Goal: Transaction & Acquisition: Purchase product/service

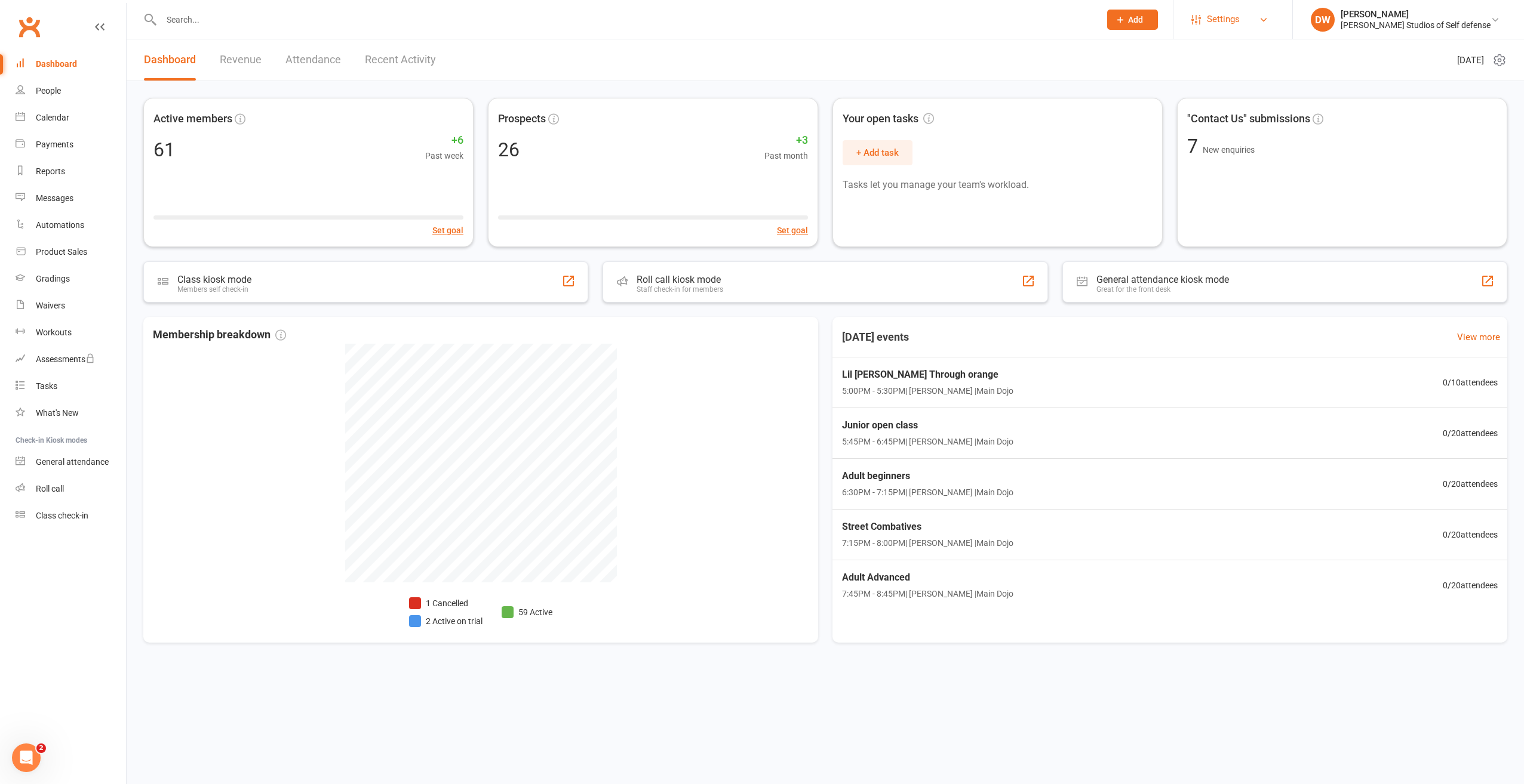
click at [1239, 18] on span "Settings" at bounding box center [1223, 19] width 33 height 27
click at [1247, 54] on link "Membership Plans" at bounding box center [1232, 53] width 119 height 27
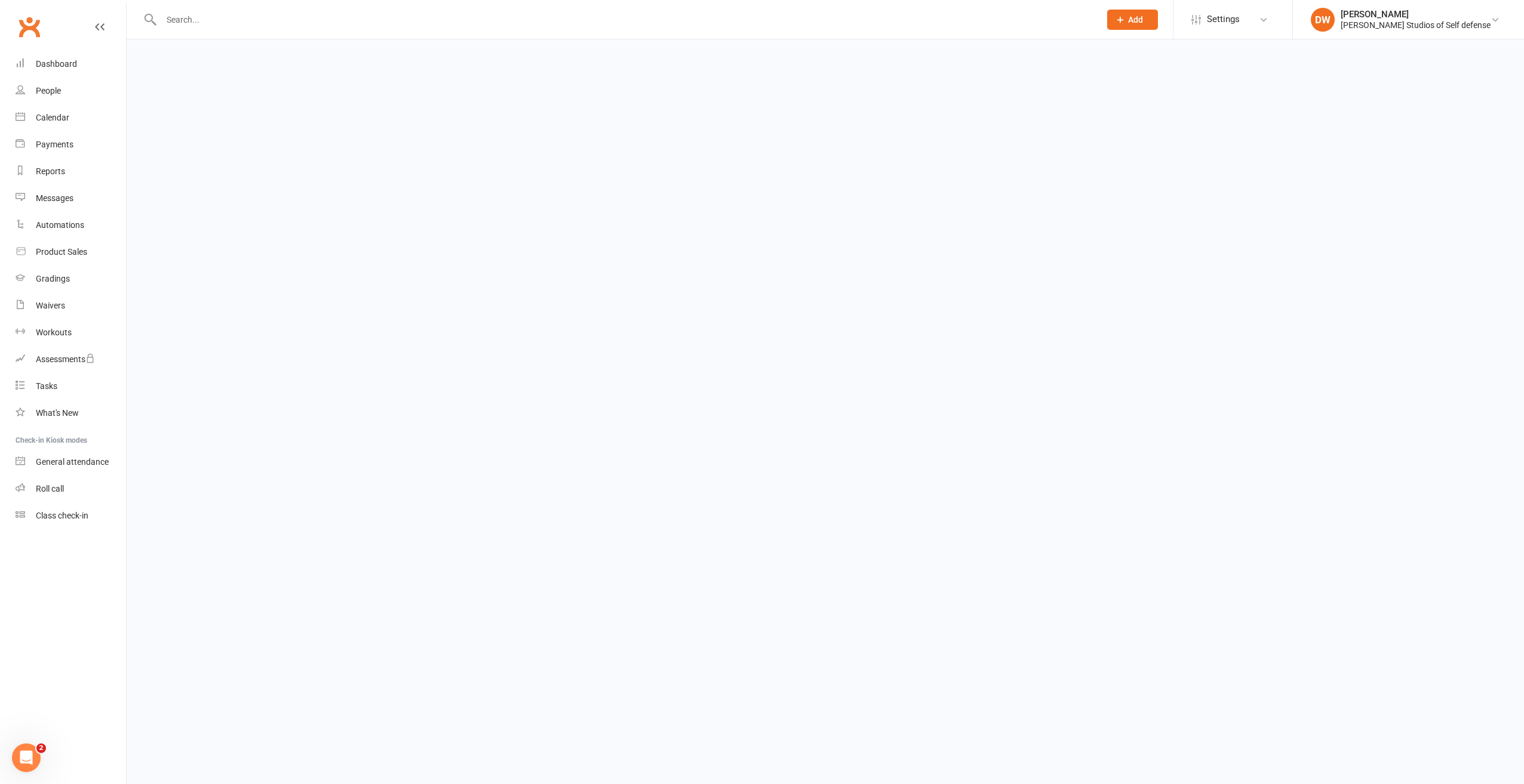
select select "100"
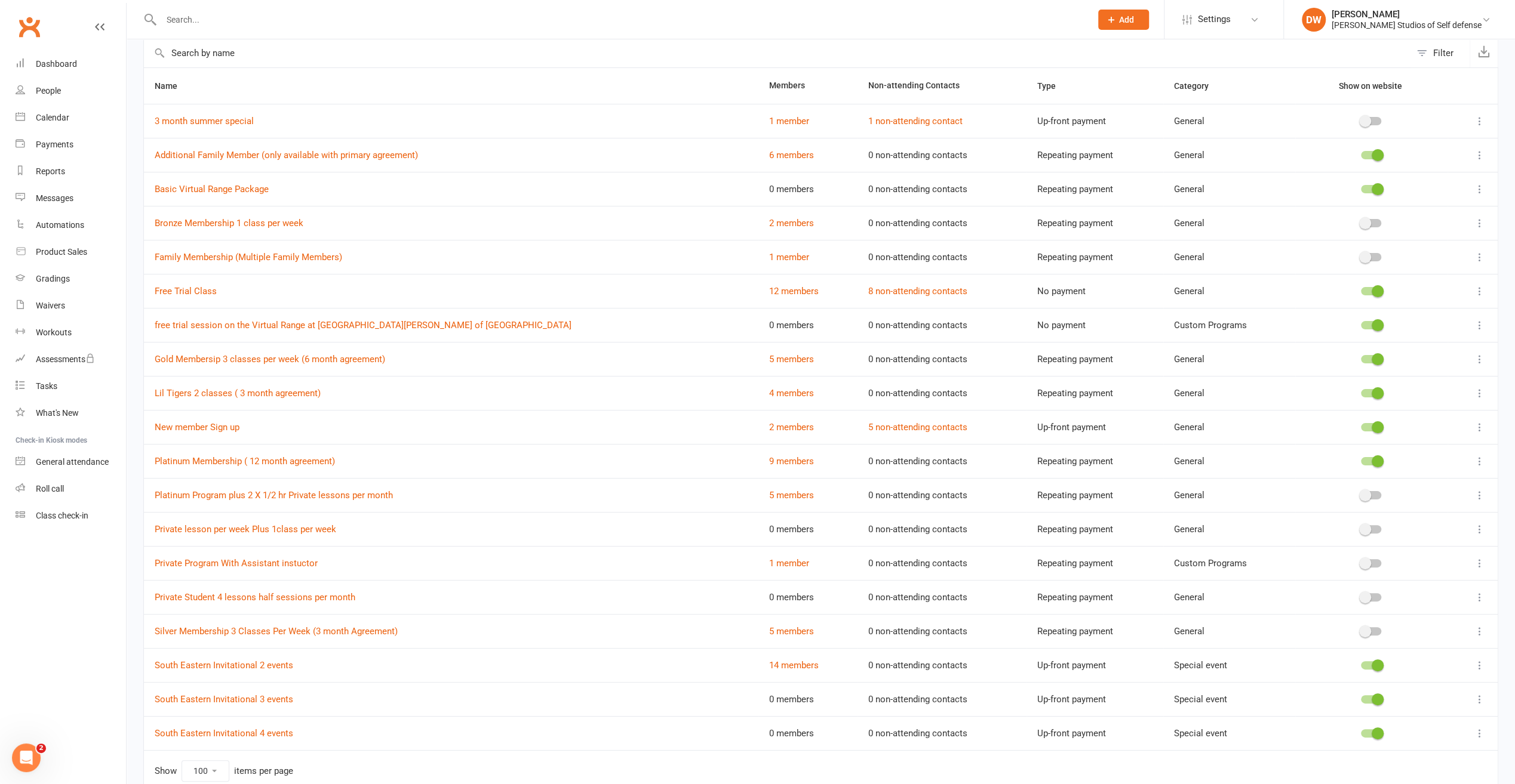
scroll to position [113, 0]
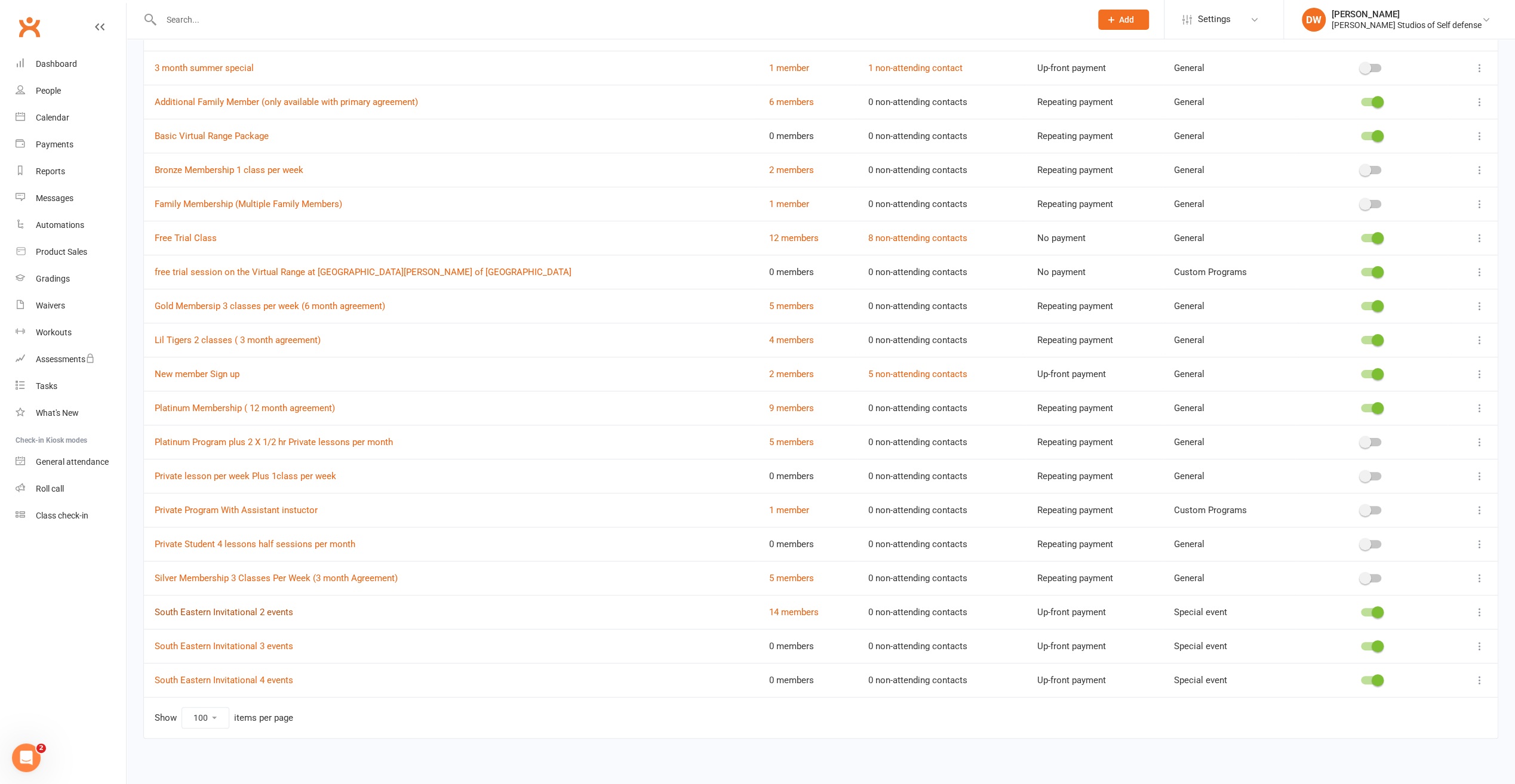
click at [278, 609] on link "South Eastern Invitational 2 events" at bounding box center [224, 611] width 138 height 10
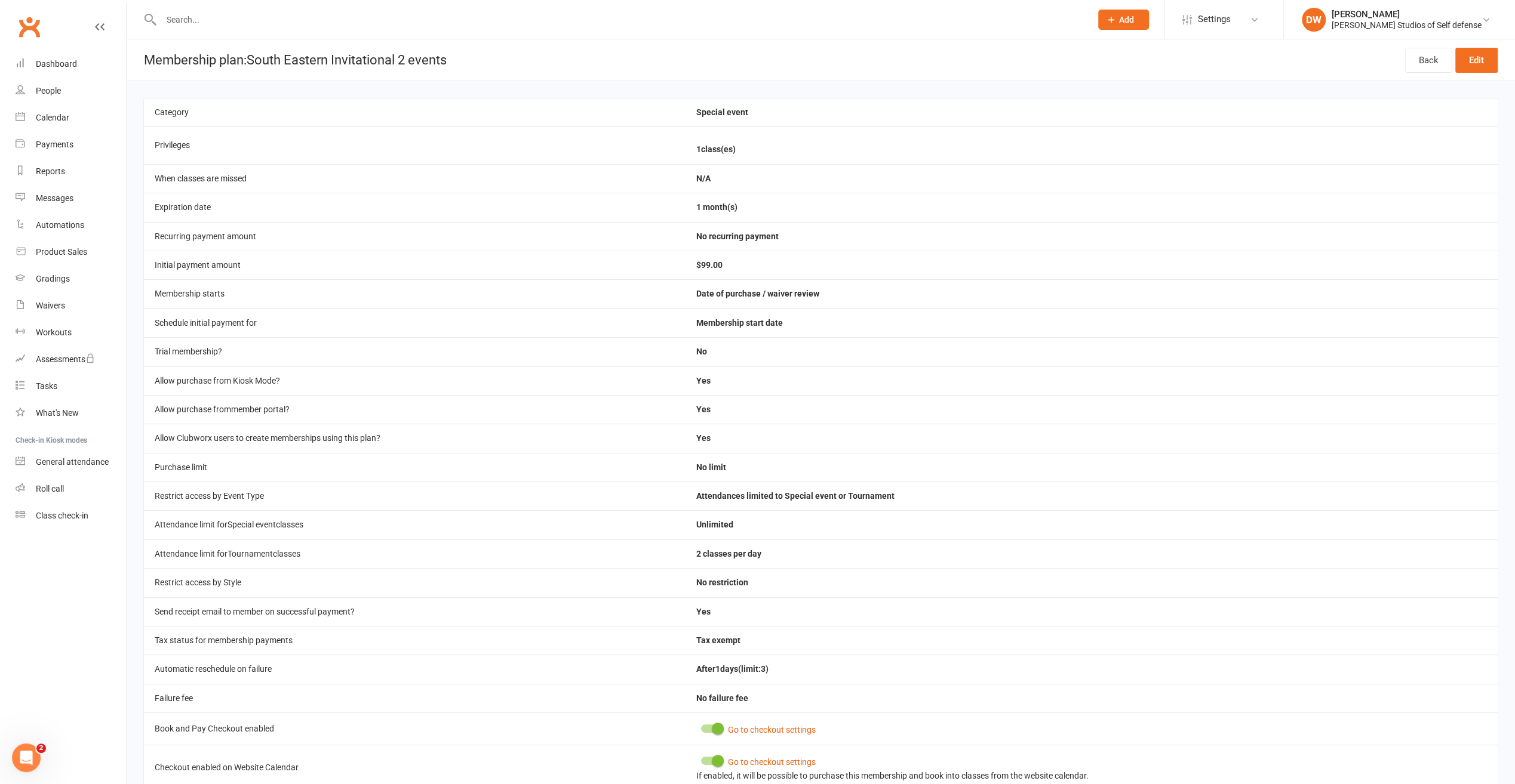
select select "100"
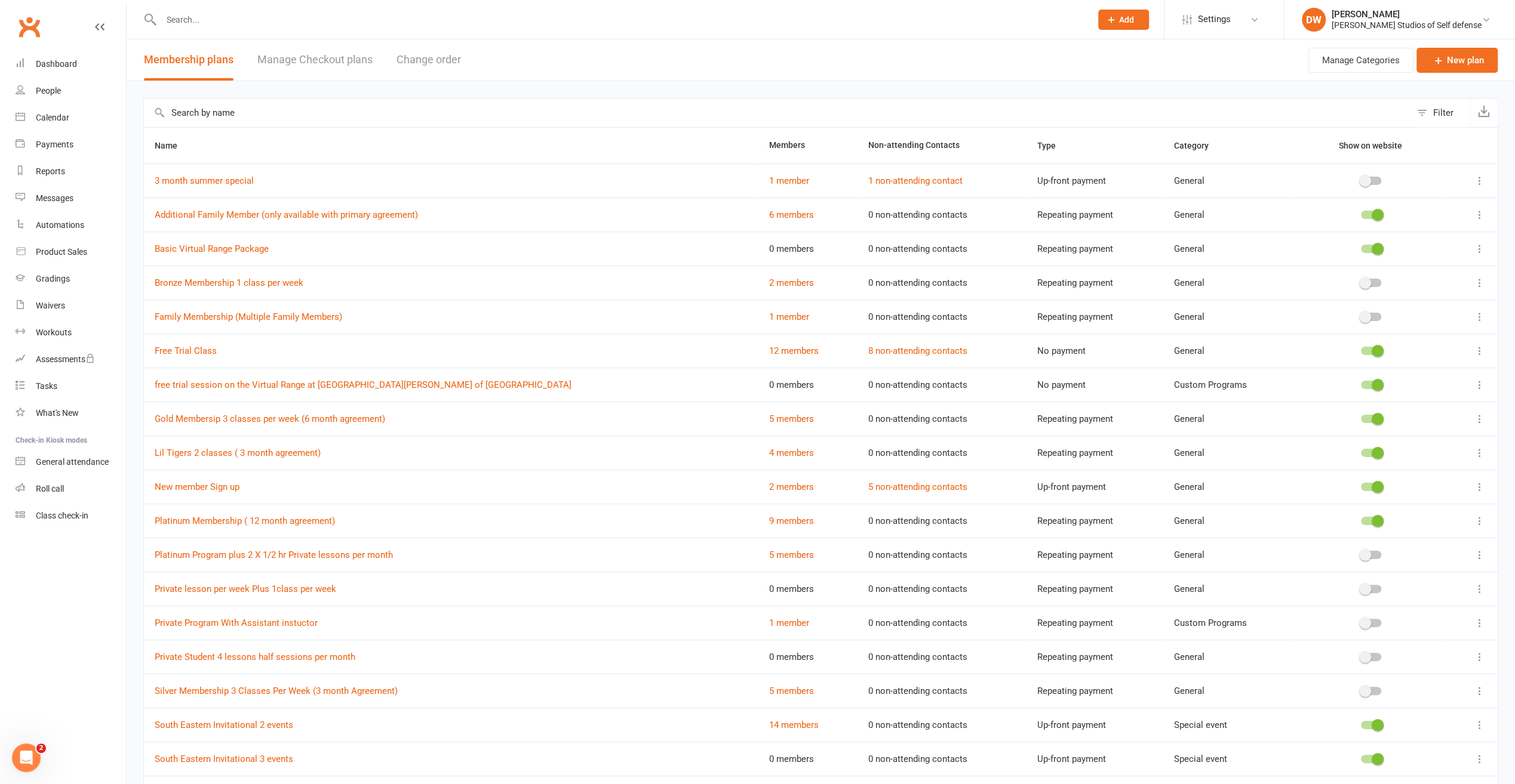
scroll to position [113, 0]
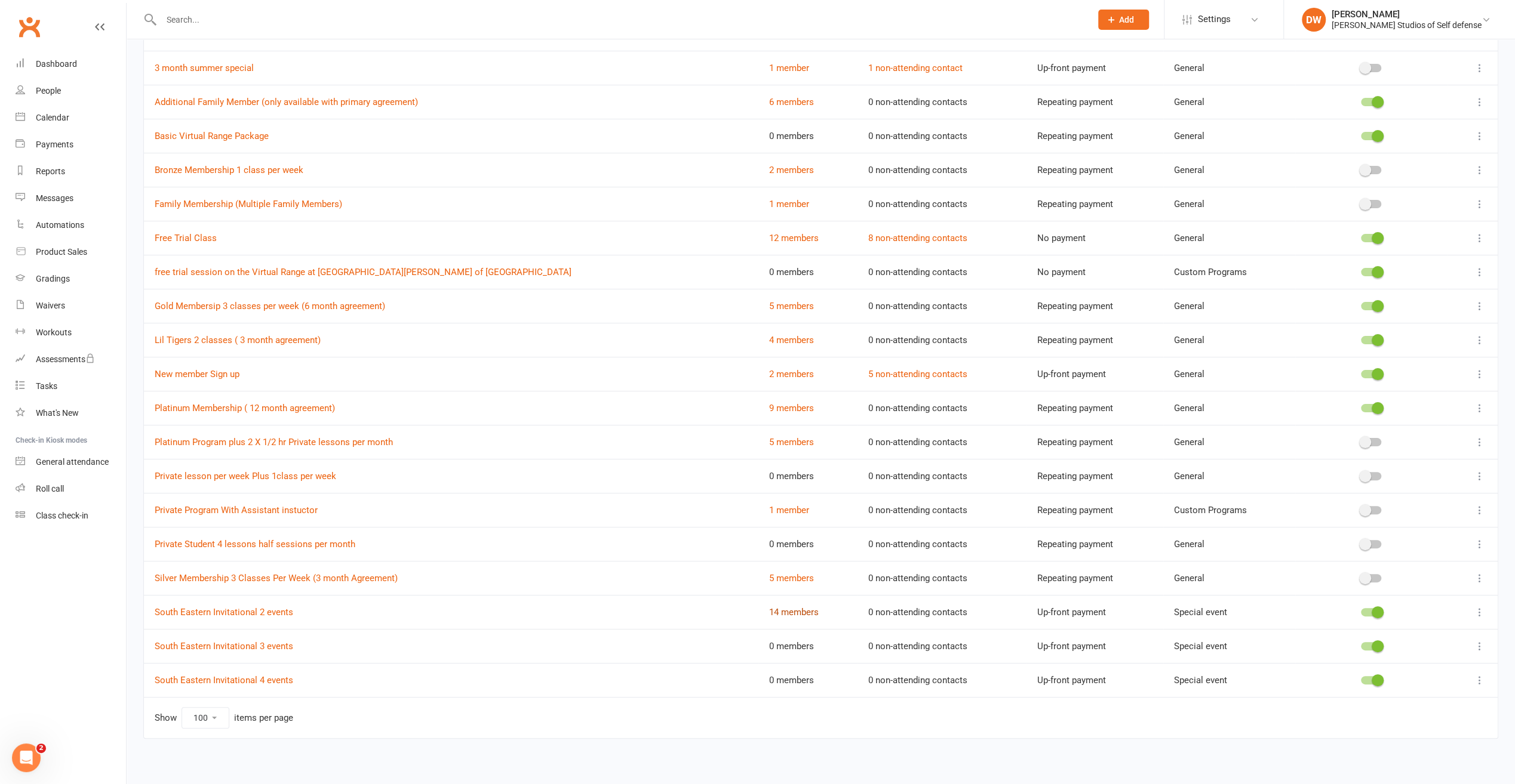
click at [768, 609] on link "14 members" at bounding box center [793, 611] width 49 height 10
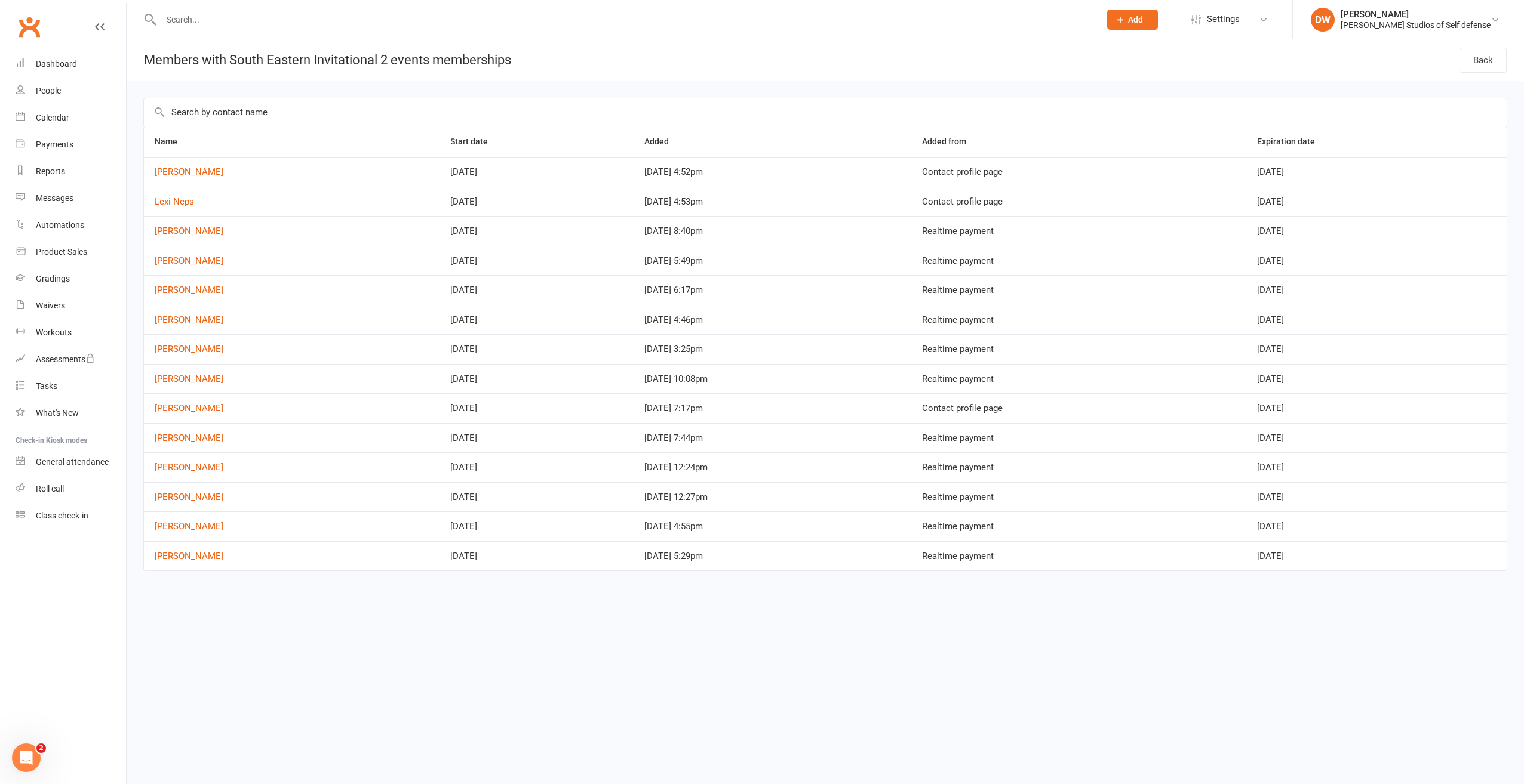
select select "100"
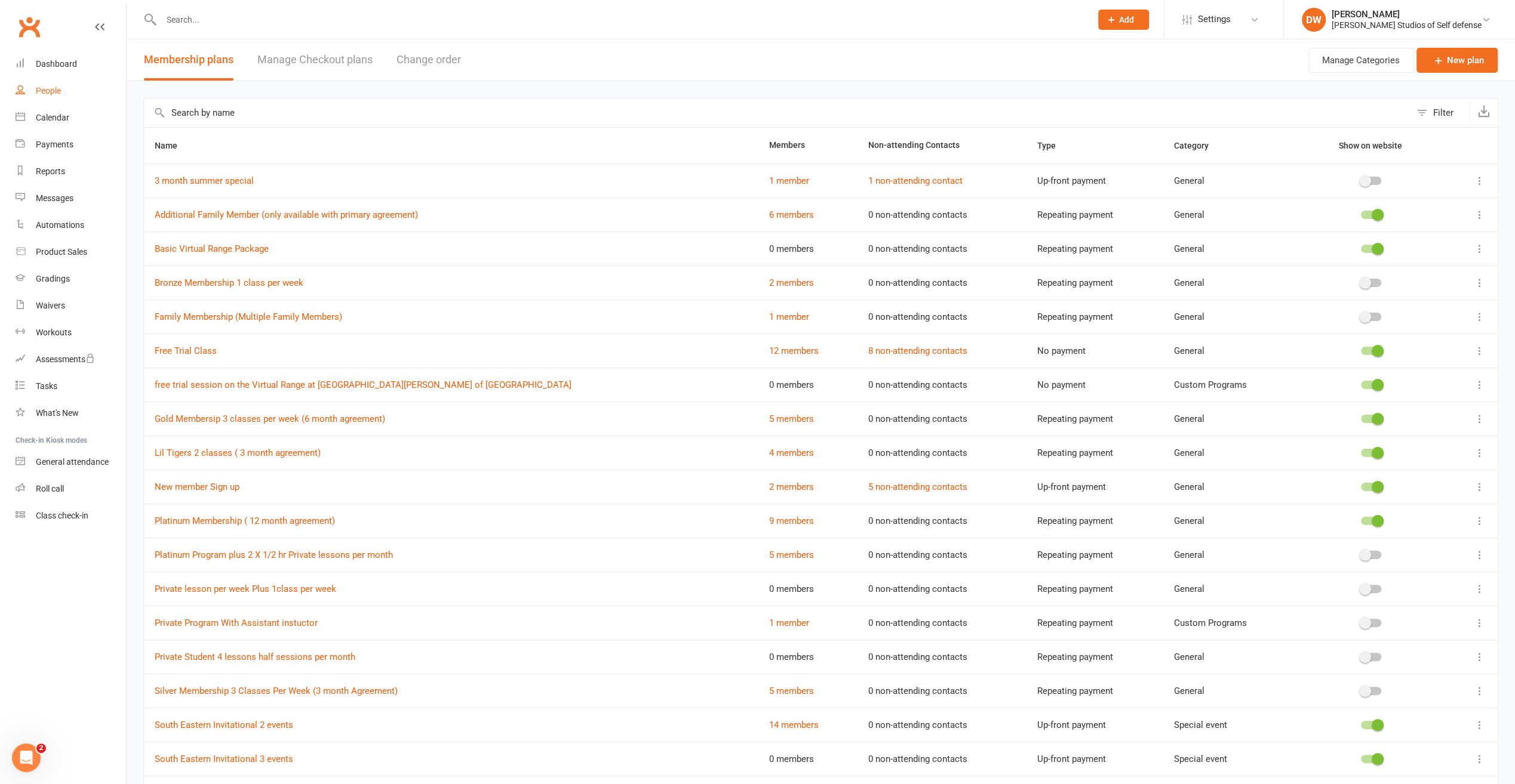
click at [50, 92] on div "People" at bounding box center [48, 91] width 25 height 9
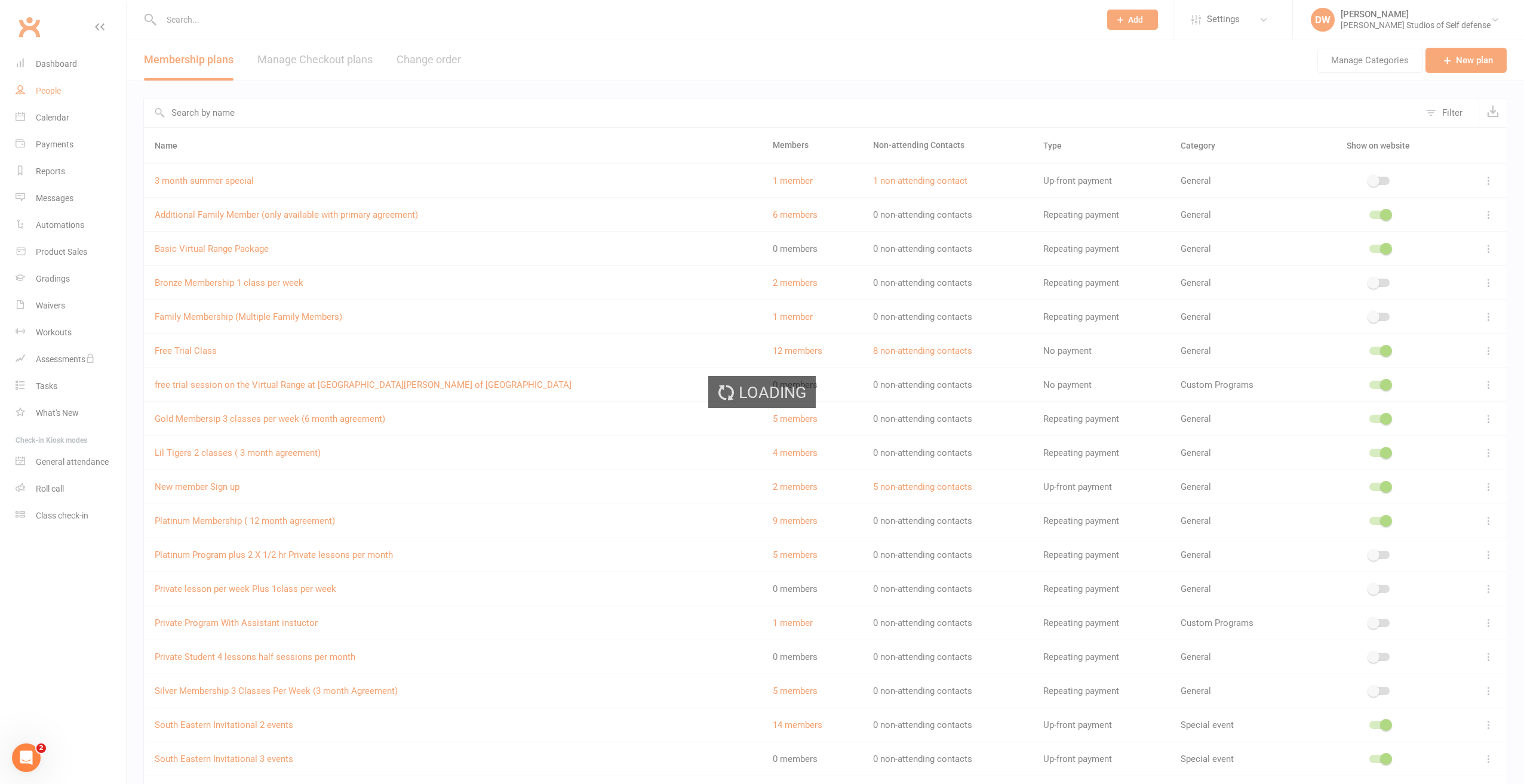
select select "100"
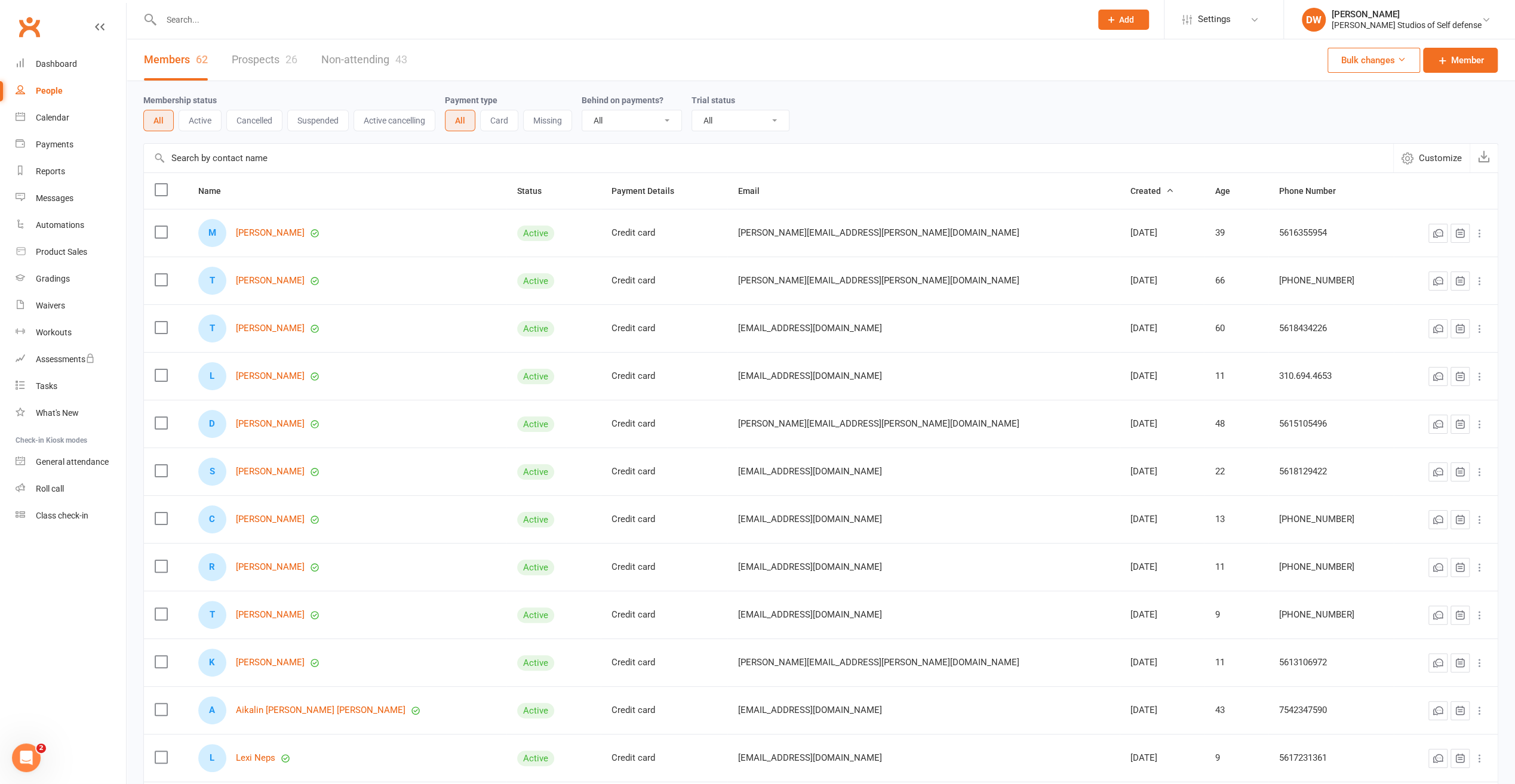
click at [185, 18] on input "text" at bounding box center [619, 20] width 924 height 17
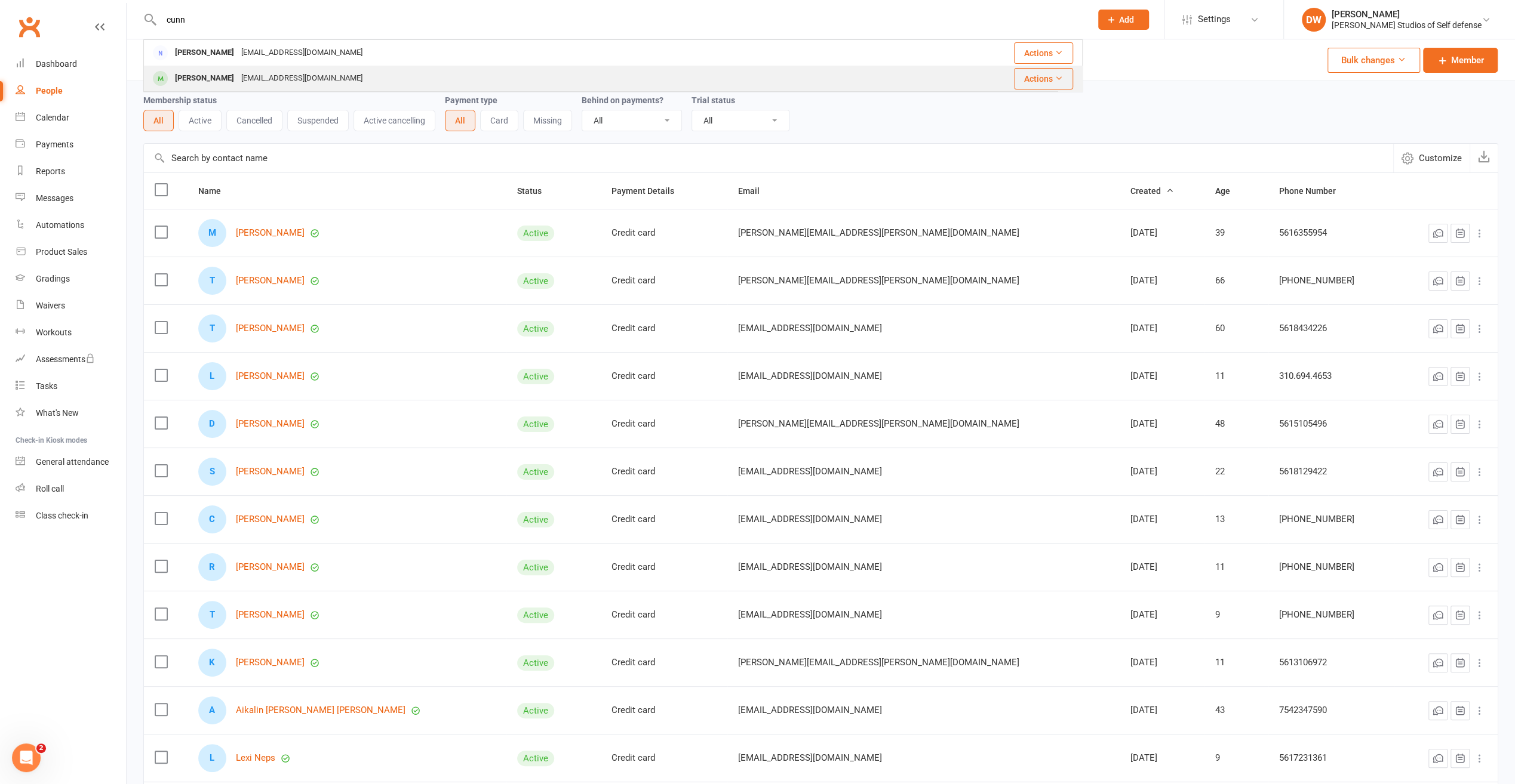
type input "cunn"
click at [220, 79] on div "[PERSON_NAME]" at bounding box center [205, 79] width 66 height 17
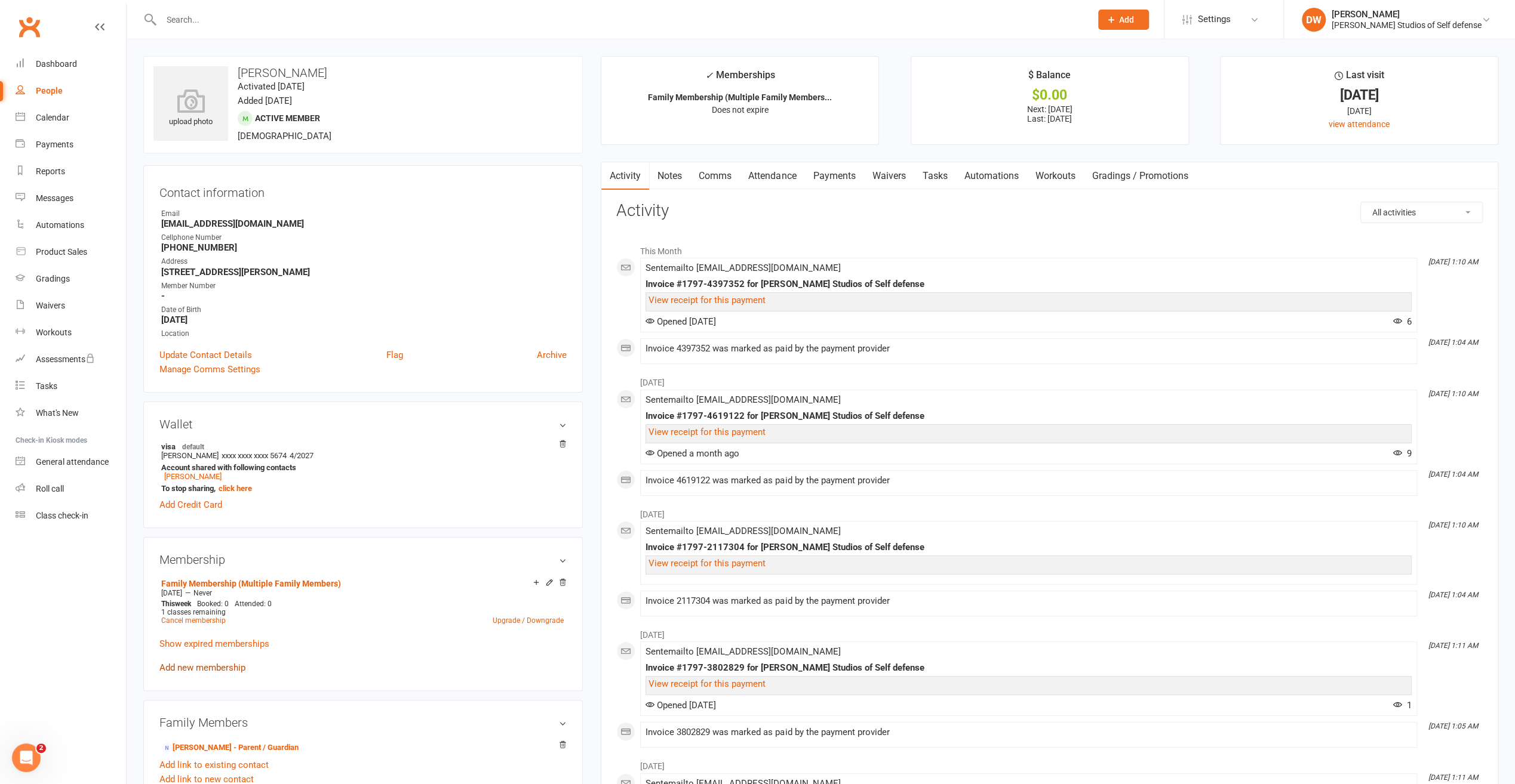
click at [225, 670] on link "Add new membership" at bounding box center [202, 667] width 86 height 10
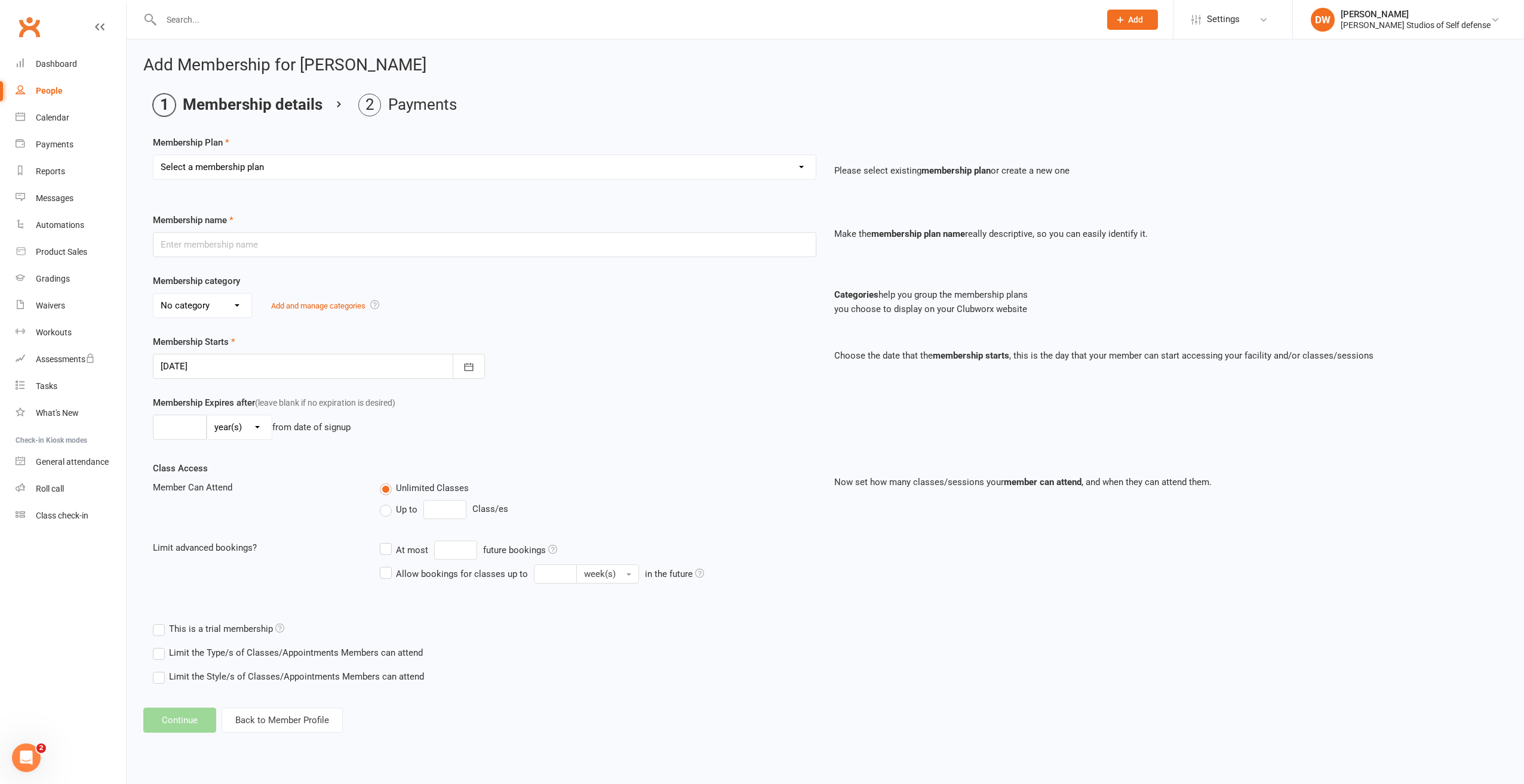
click at [802, 167] on select "Select a membership plan Create new Membership Plan Free Trial Class New member…" at bounding box center [485, 167] width 662 height 24
select select "14"
click at [154, 155] on select "Select a membership plan Create new Membership Plan Free Trial Class New member…" at bounding box center [485, 167] width 662 height 24
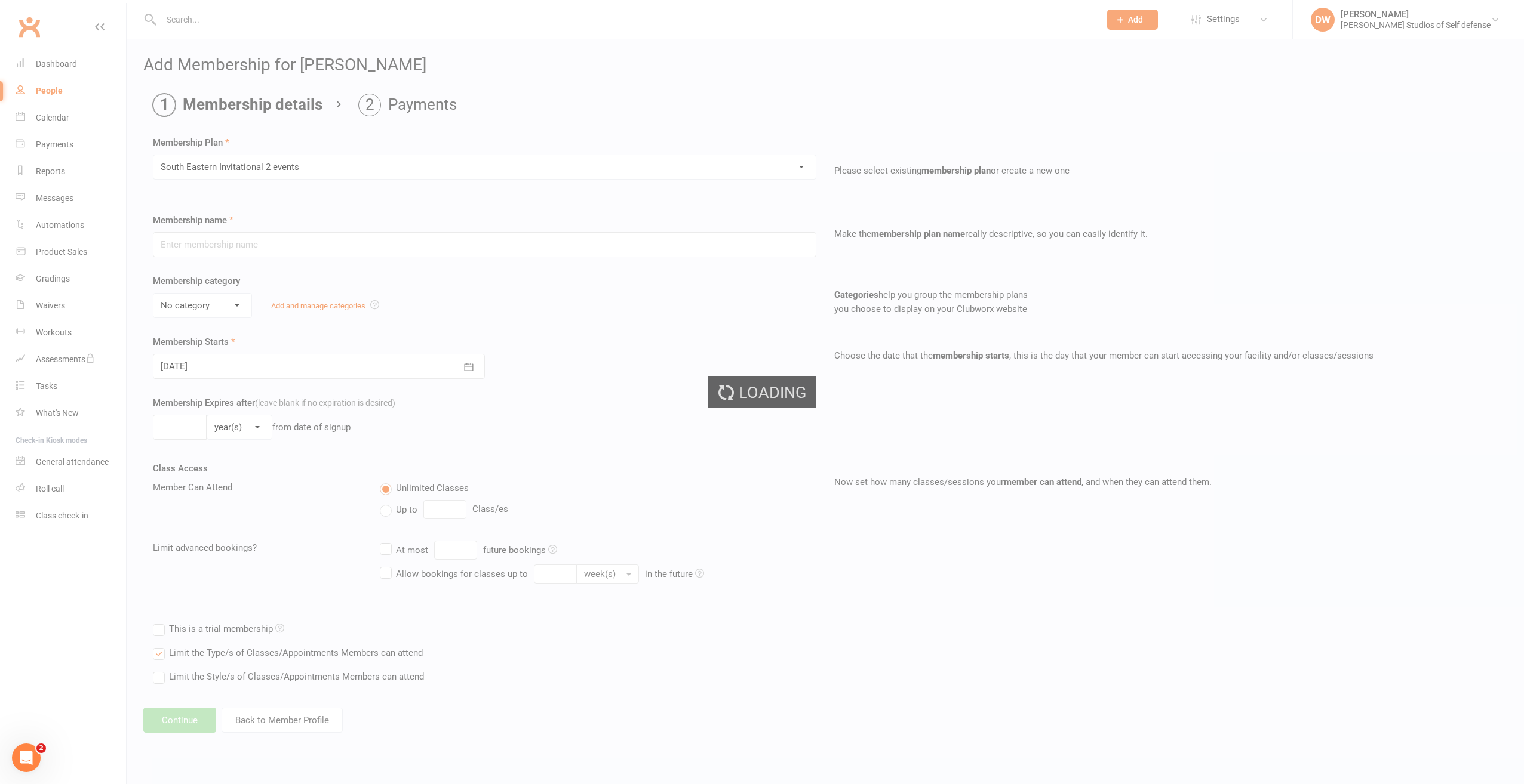
type input "South Eastern Invitational 2 events"
select select "2"
type input "1"
select select "2"
type input "1"
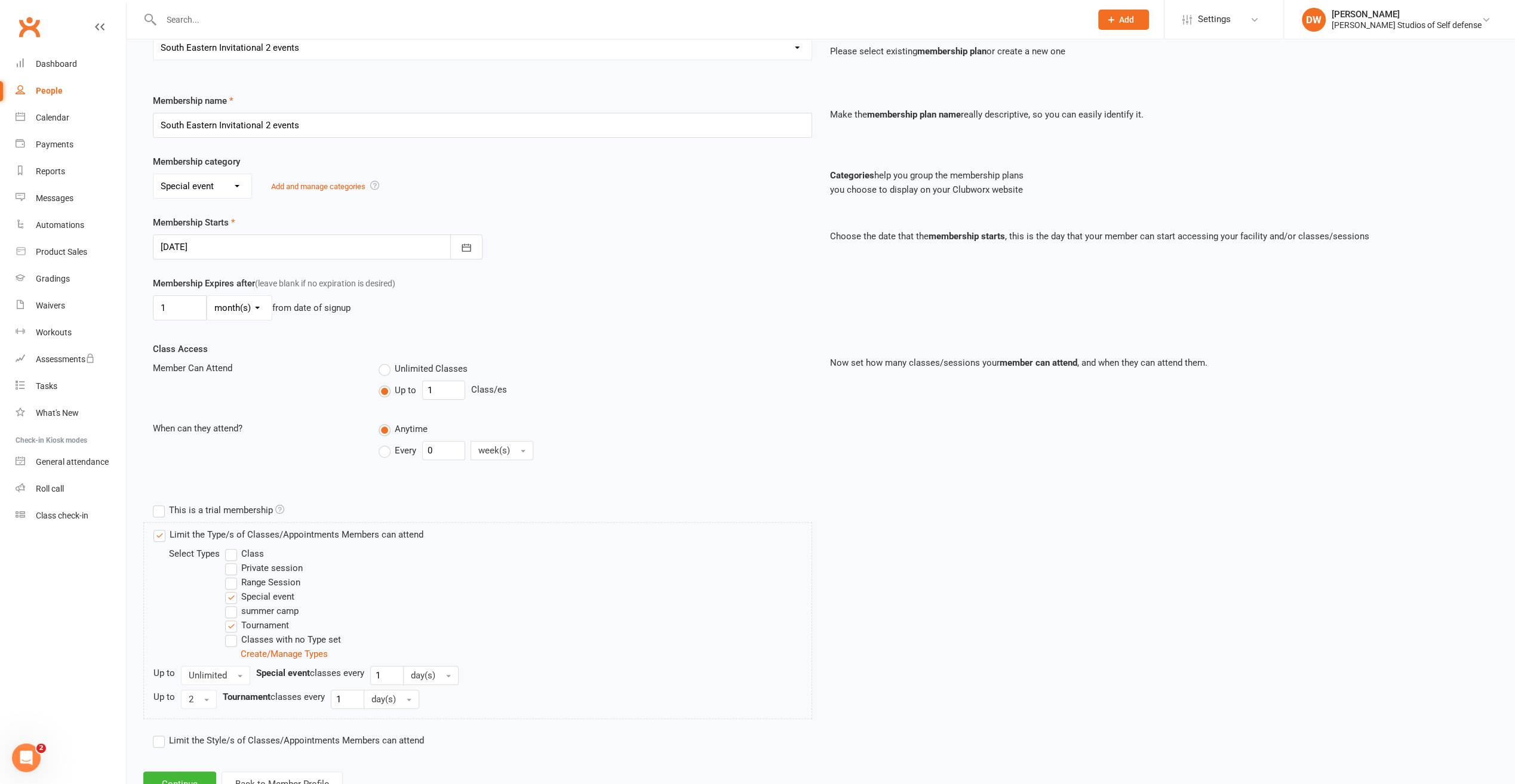
scroll to position [162, 0]
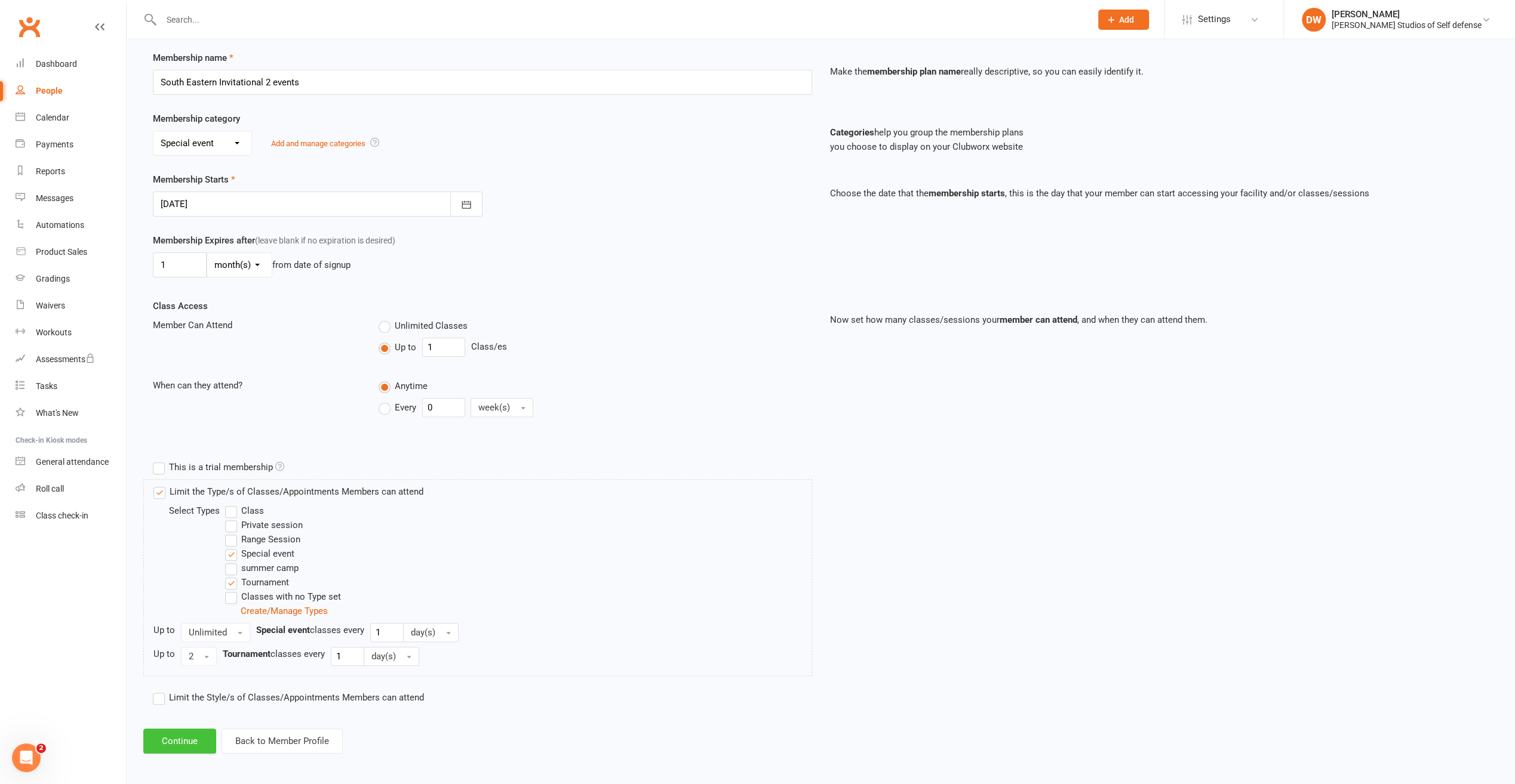
click at [176, 739] on button "Continue" at bounding box center [179, 741] width 73 height 25
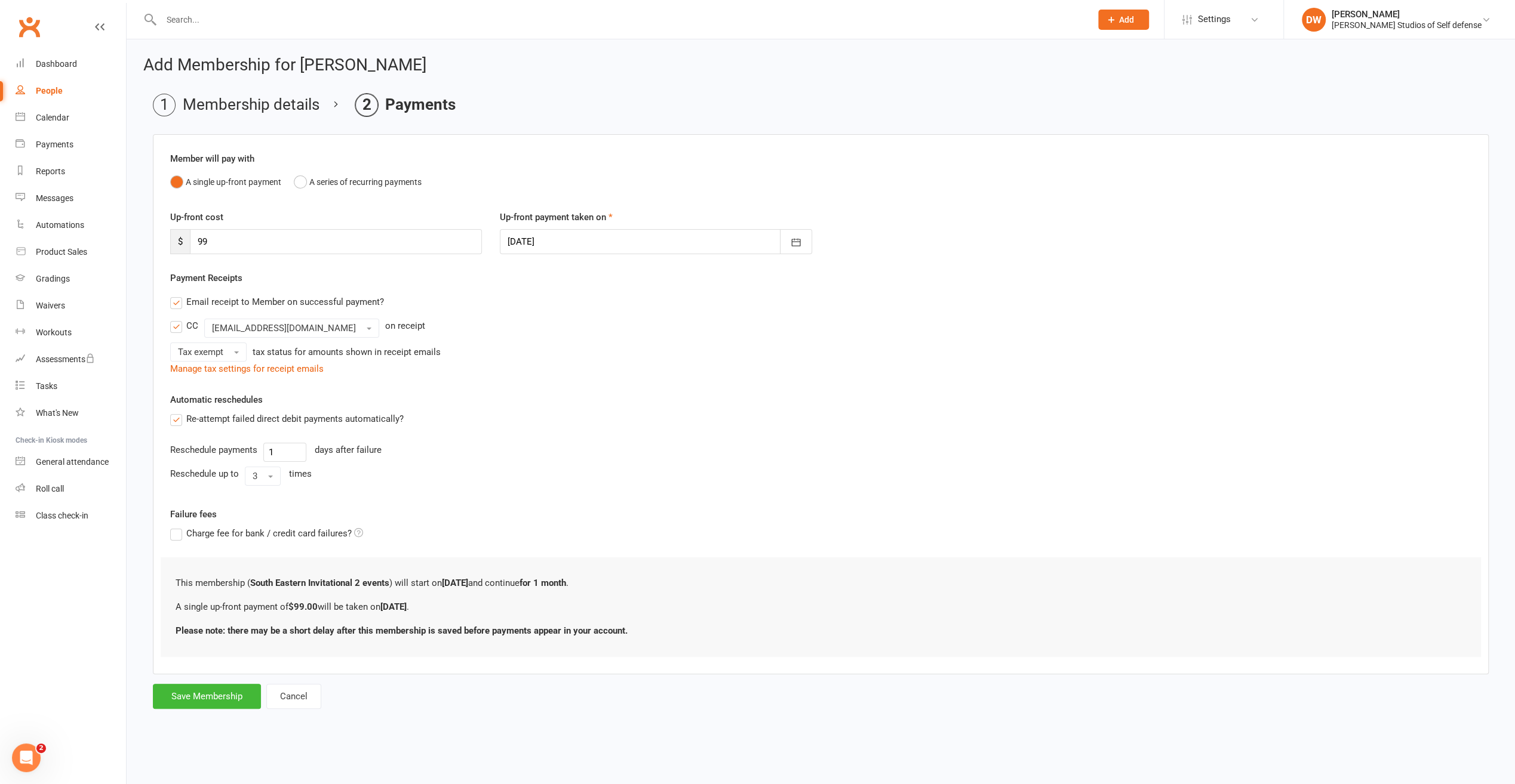
scroll to position [0, 0]
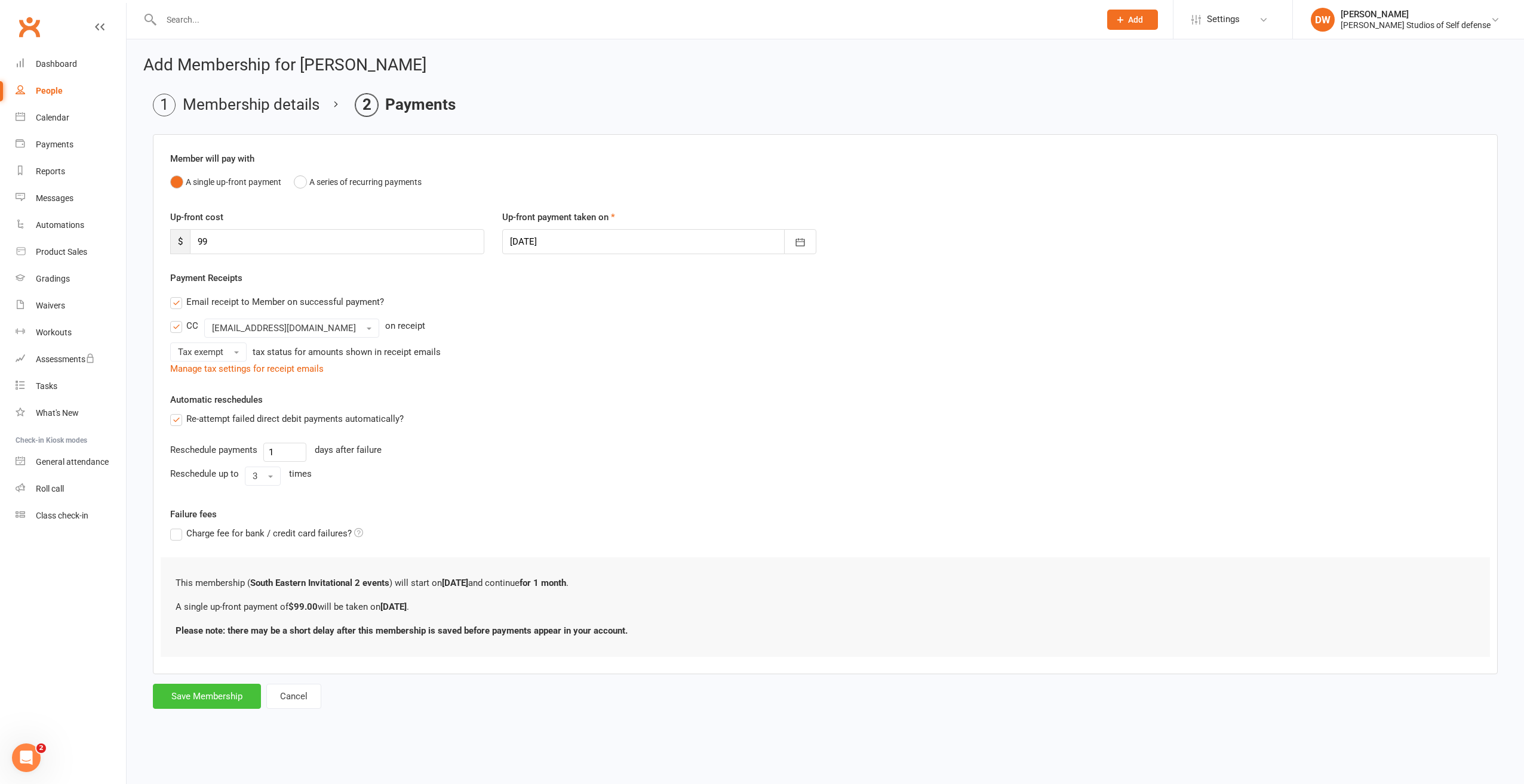
click at [206, 697] on button "Save Membership" at bounding box center [207, 697] width 108 height 25
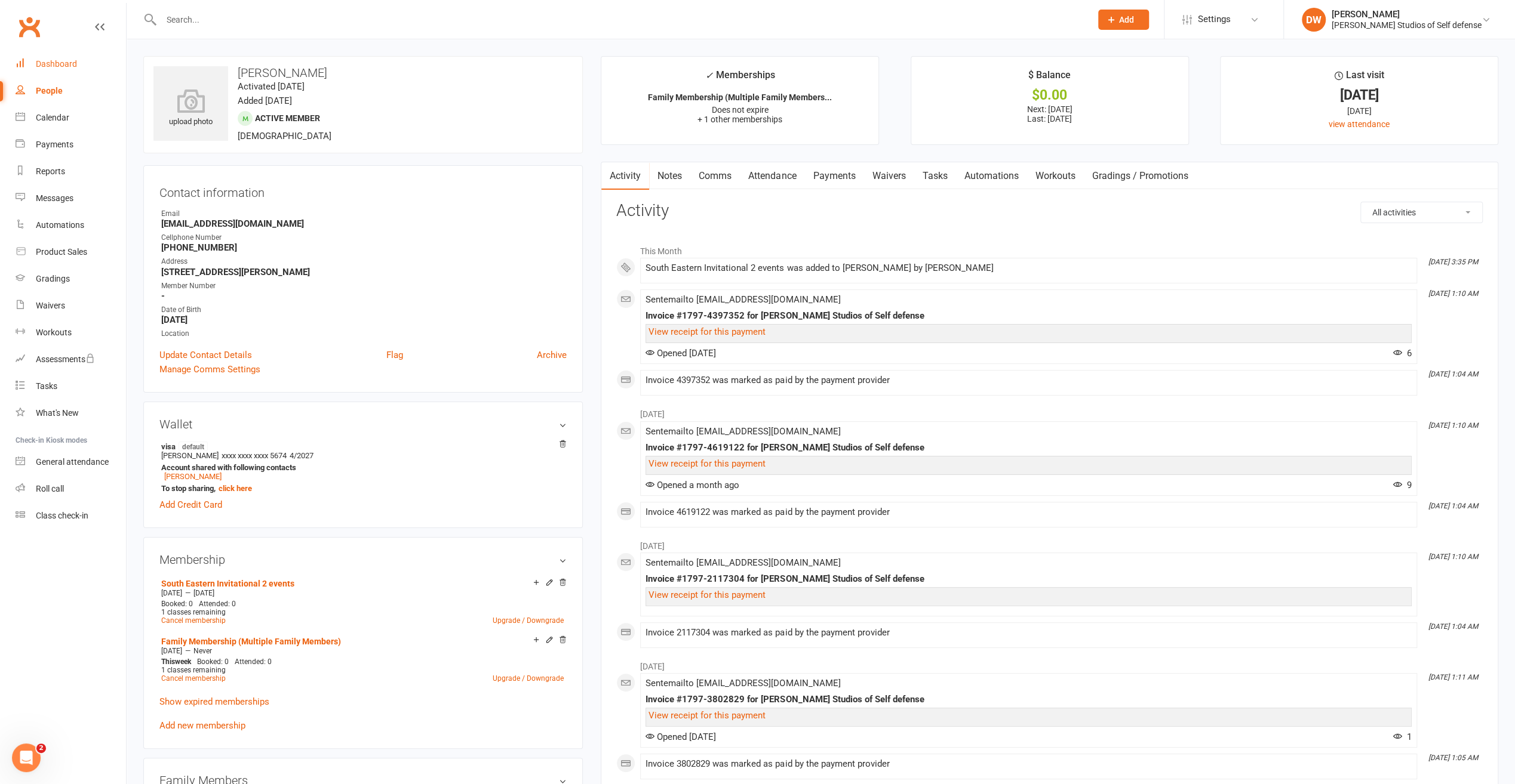
click at [61, 64] on div "Dashboard" at bounding box center [56, 64] width 41 height 9
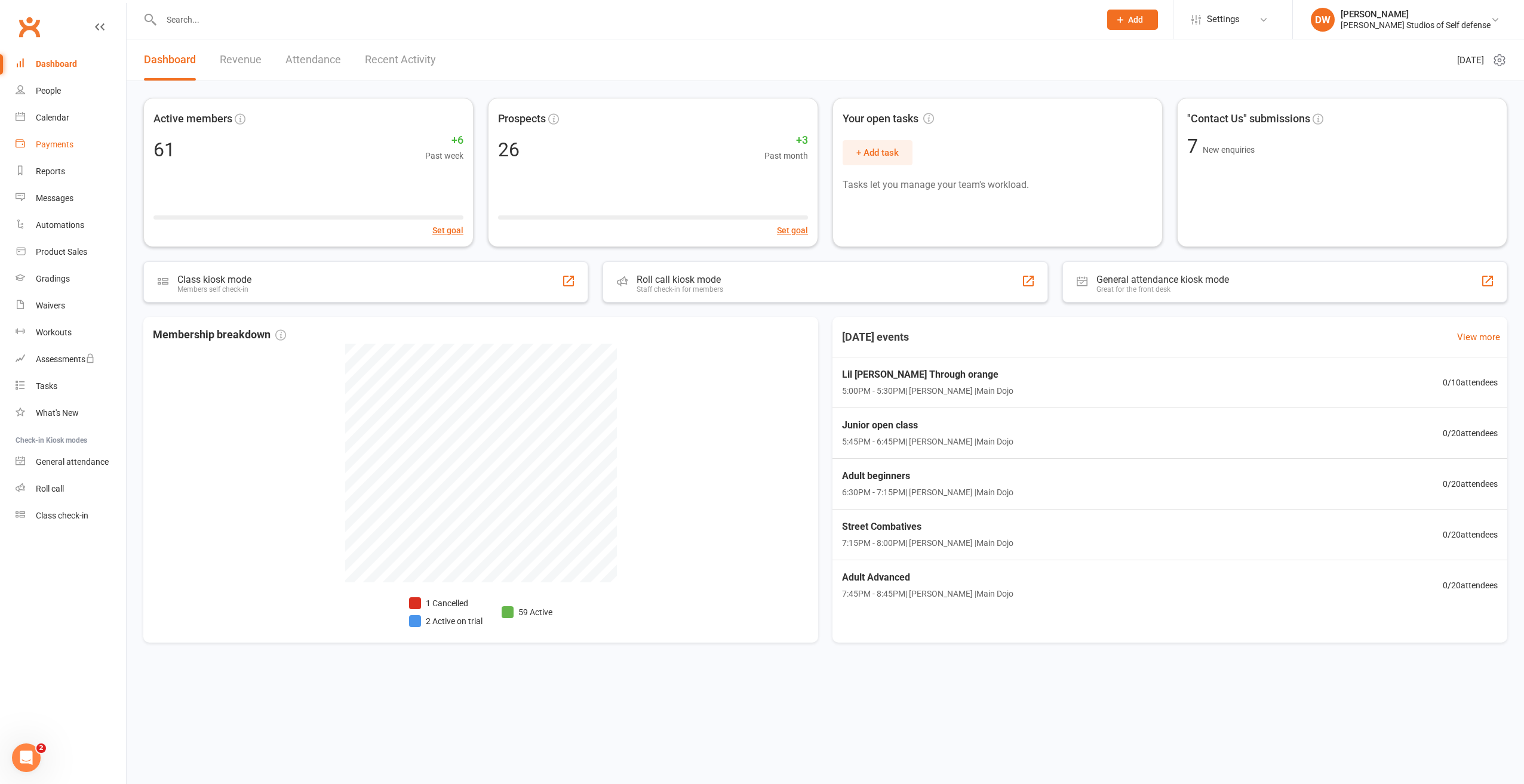
click at [52, 145] on div "Payments" at bounding box center [55, 144] width 38 height 9
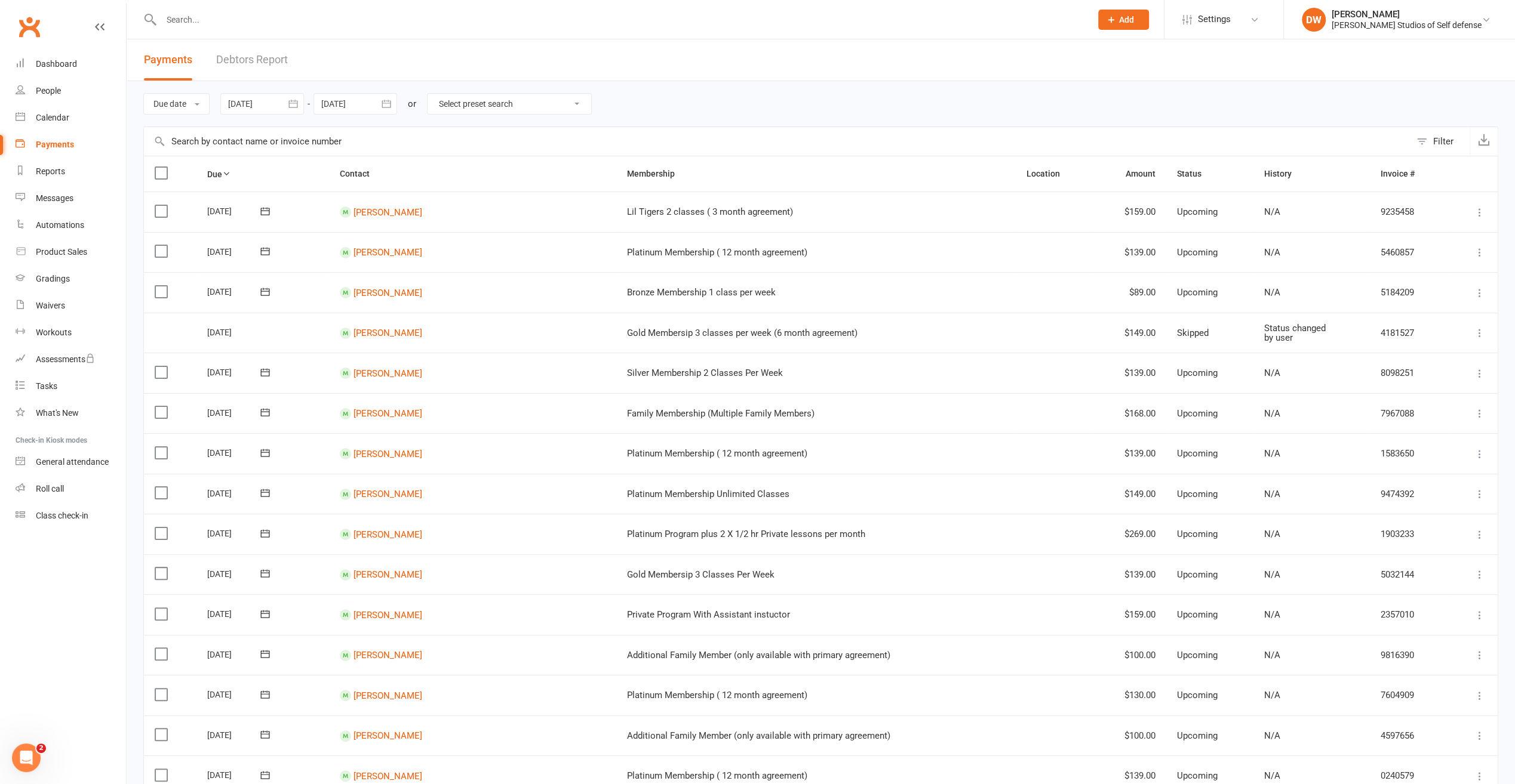
click at [391, 105] on icon "button" at bounding box center [386, 103] width 12 height 12
click at [338, 133] on button "button" at bounding box center [333, 132] width 26 height 22
click at [468, 201] on span "11" at bounding box center [466, 201] width 9 height 9
type input "[DATE]"
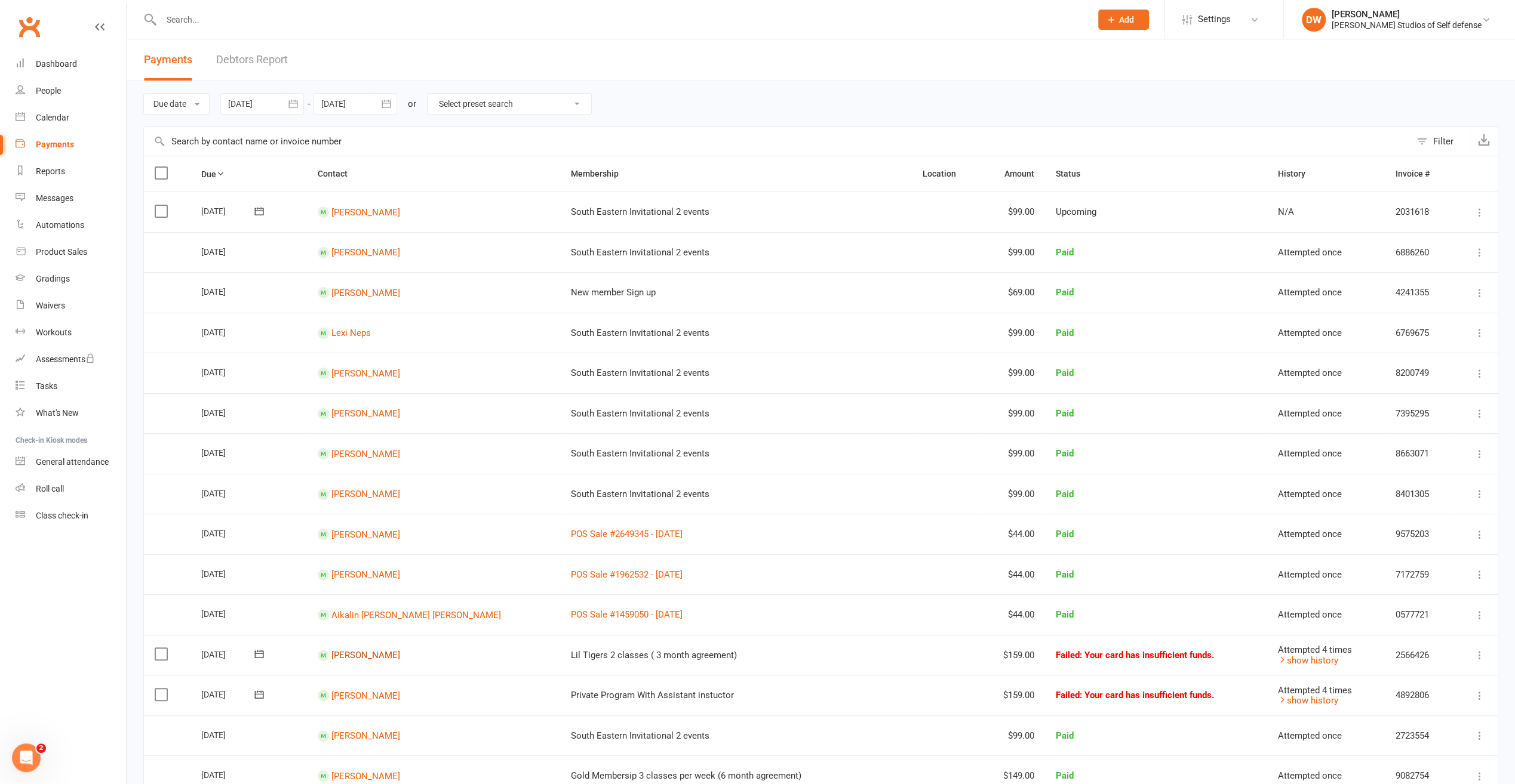
click at [362, 655] on link "[PERSON_NAME]" at bounding box center [365, 655] width 68 height 10
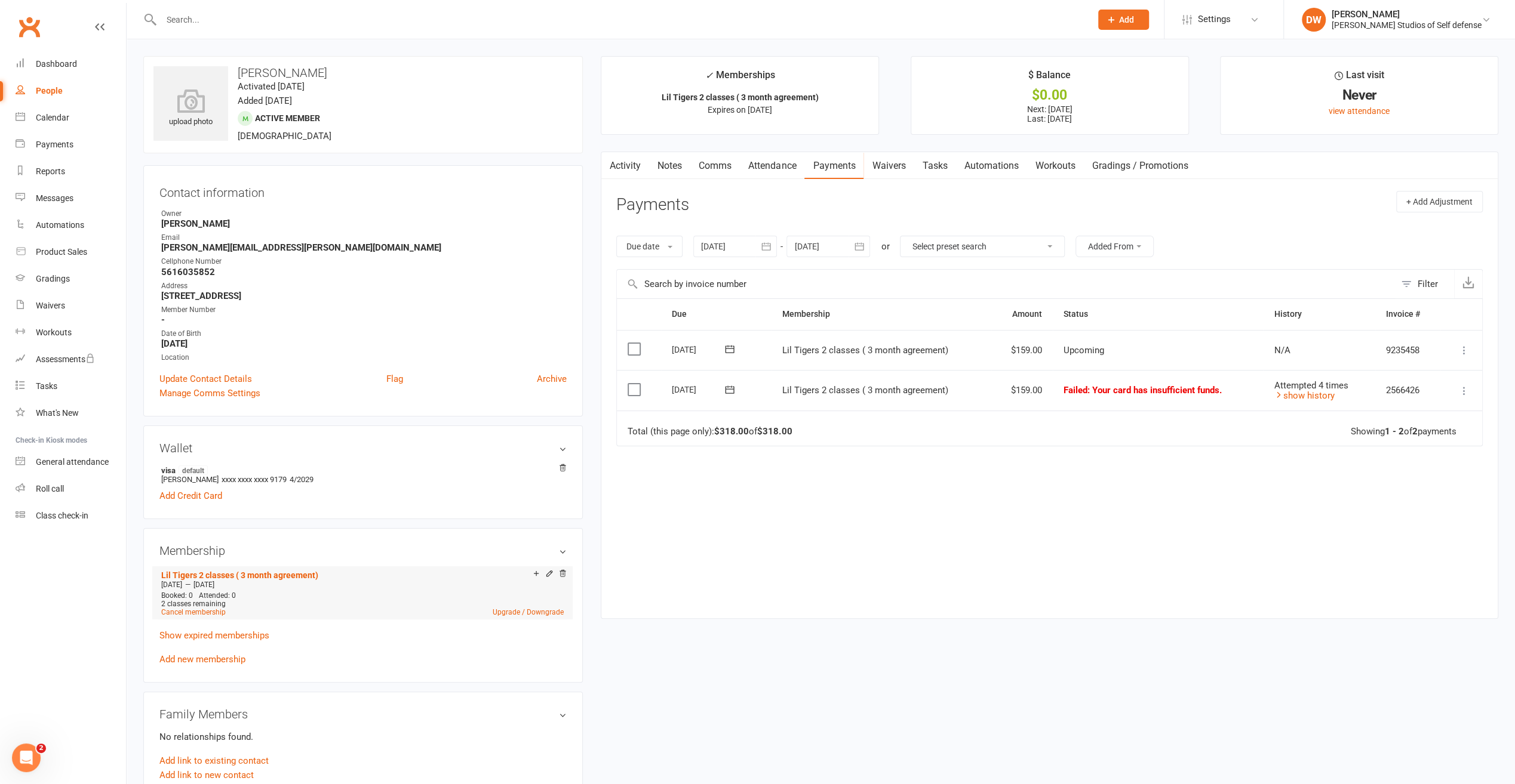
scroll to position [119, 0]
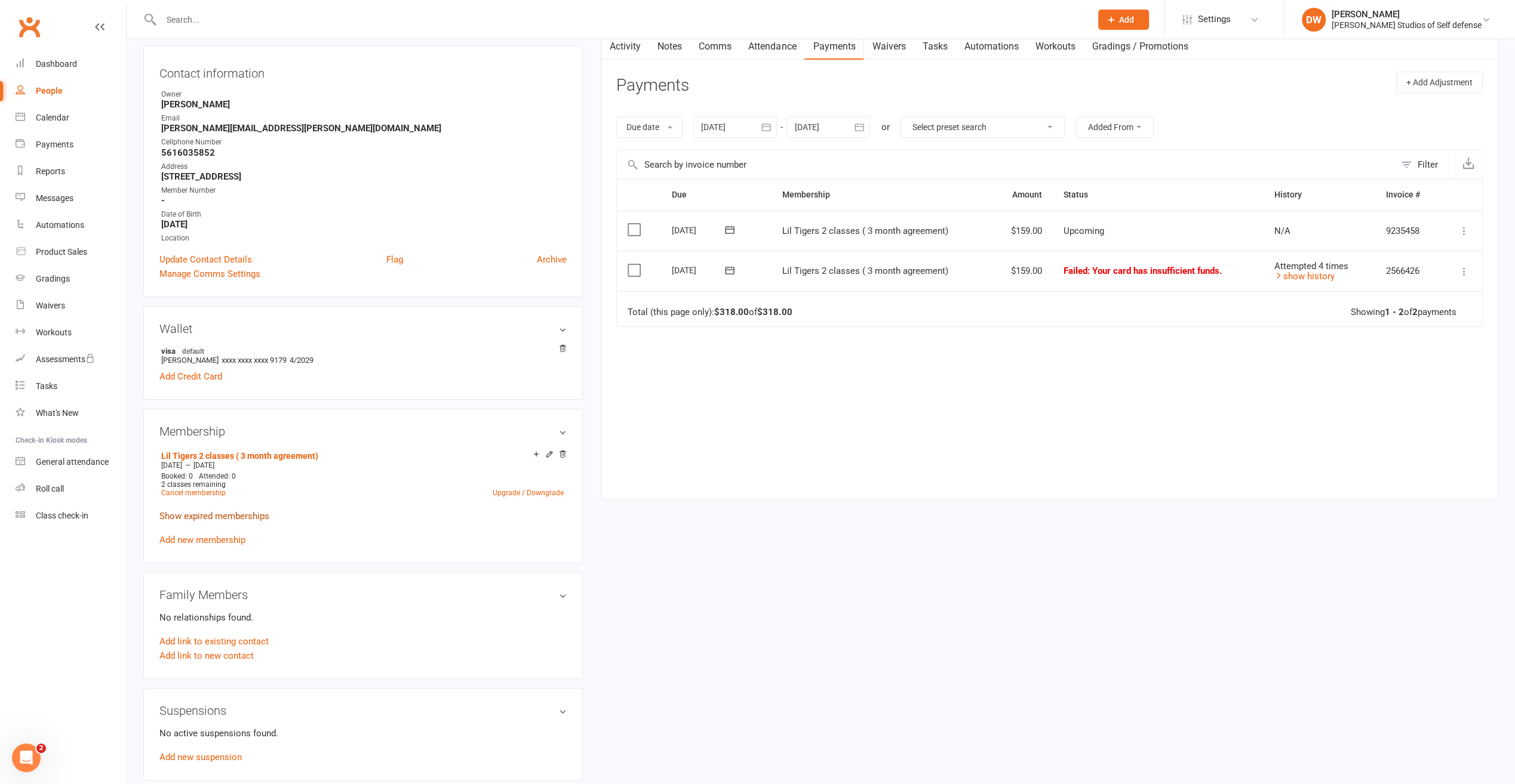
click at [211, 517] on link "Show expired memberships" at bounding box center [214, 516] width 110 height 10
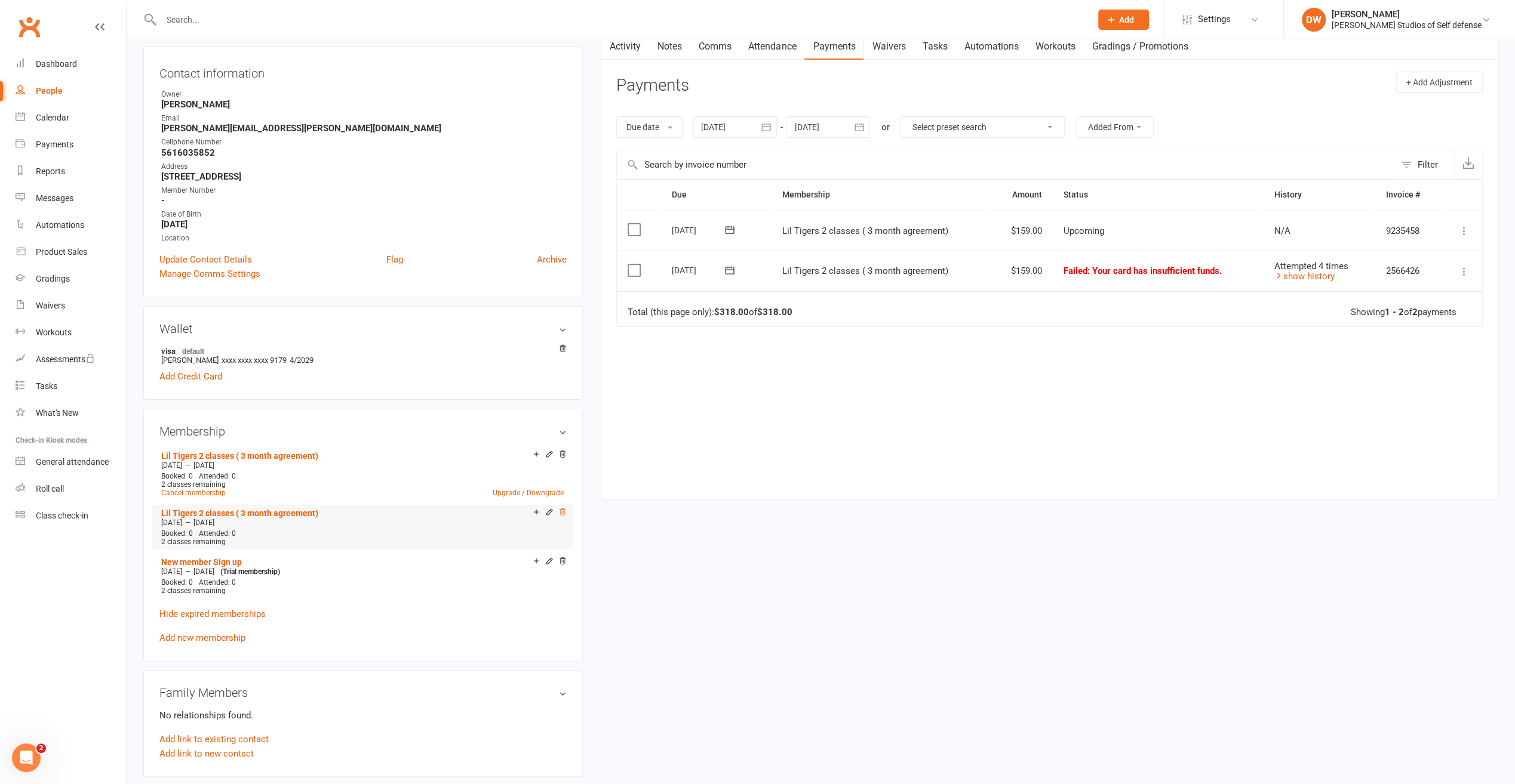
click at [564, 514] on icon at bounding box center [562, 512] width 9 height 9
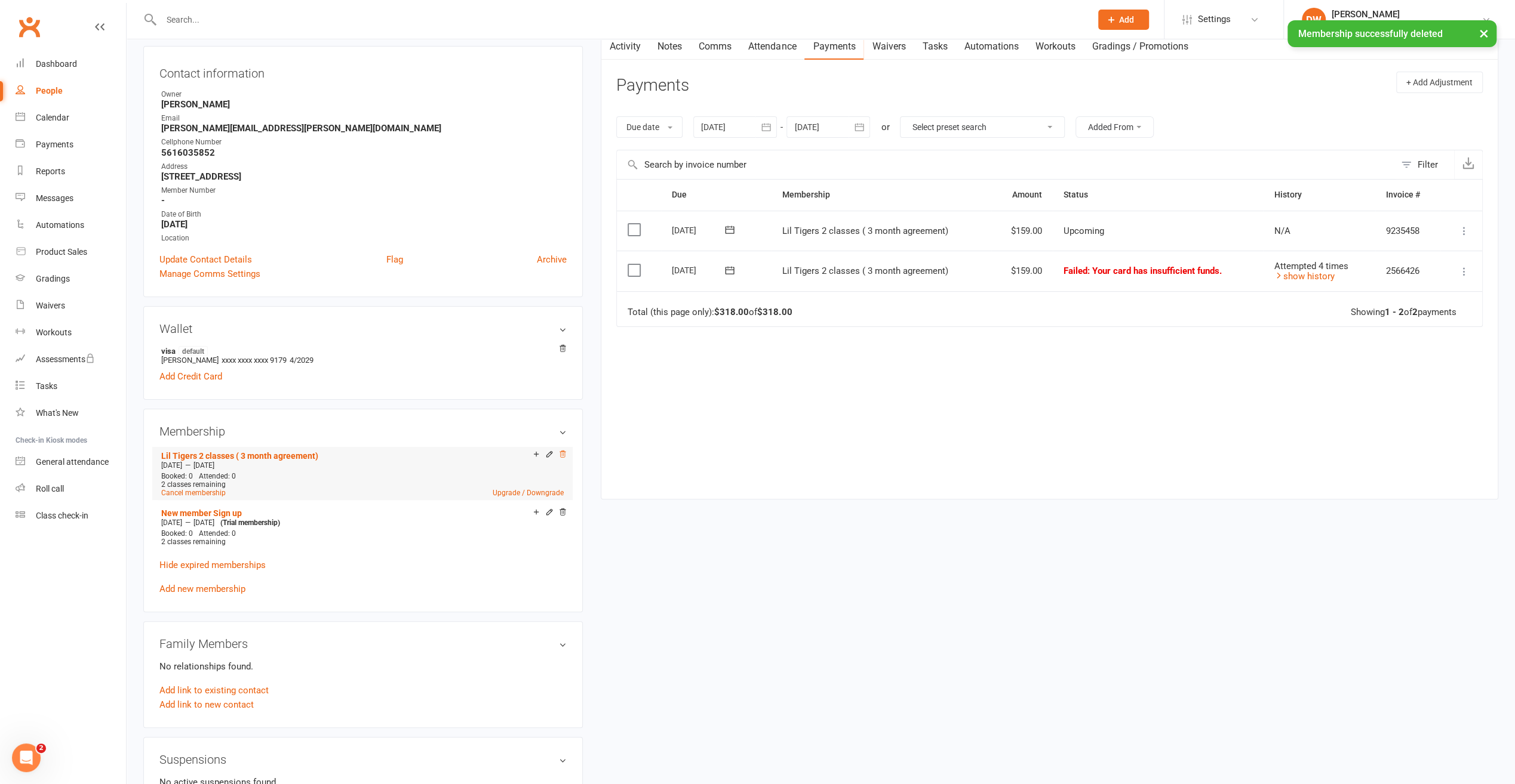
click at [563, 454] on icon at bounding box center [563, 453] width 6 height 7
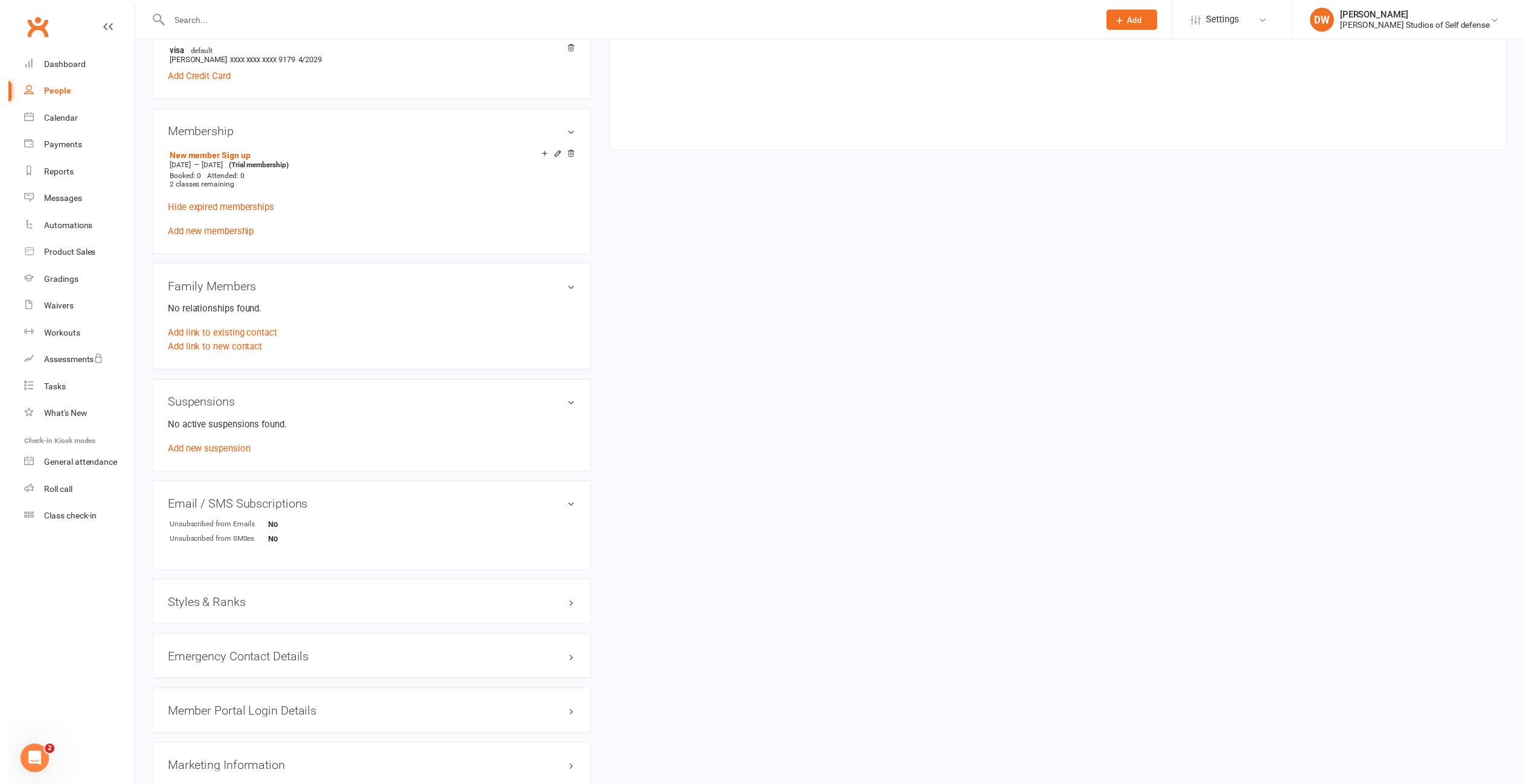
scroll to position [507, 0]
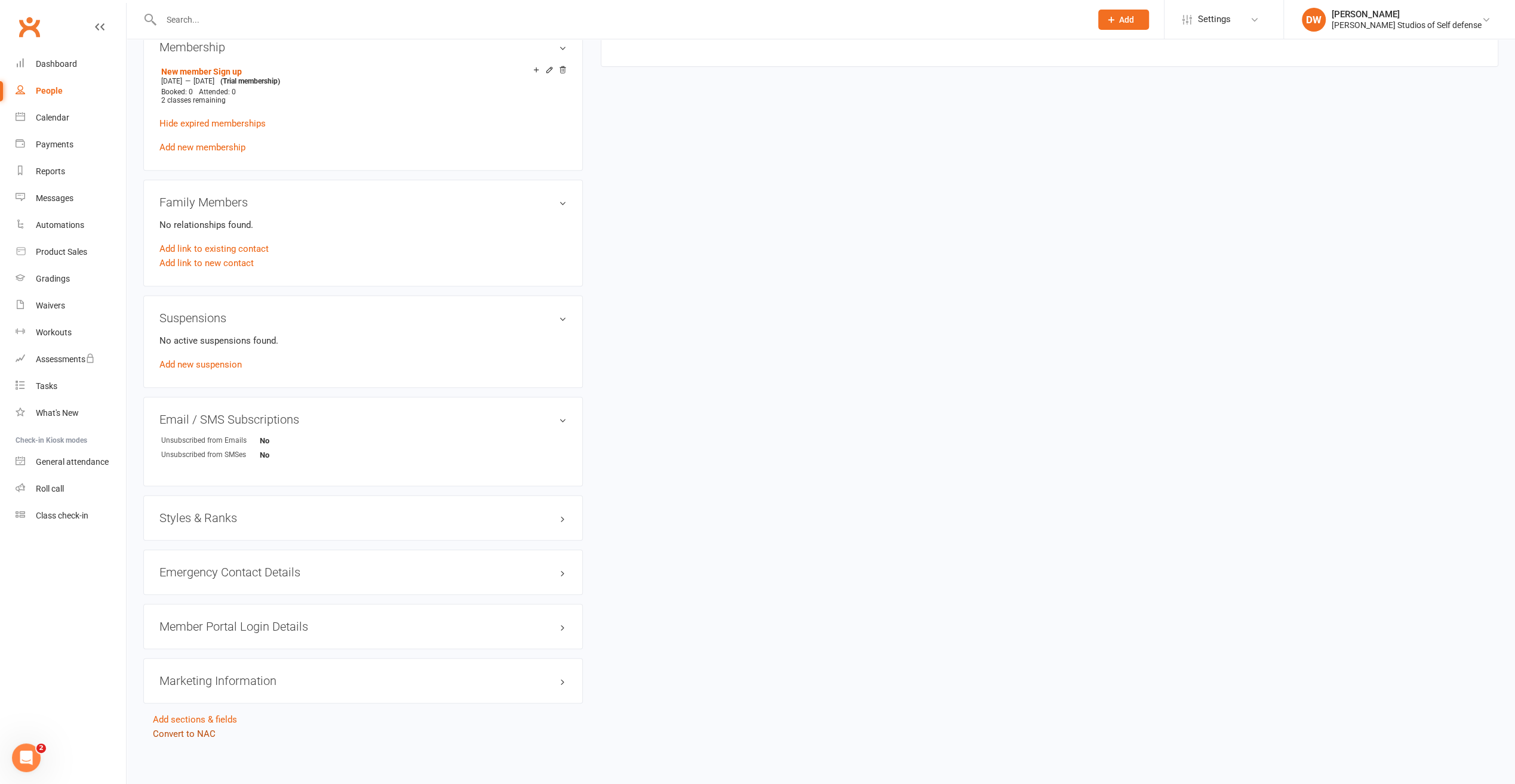
click at [180, 730] on link "Convert to NAC" at bounding box center [184, 734] width 63 height 10
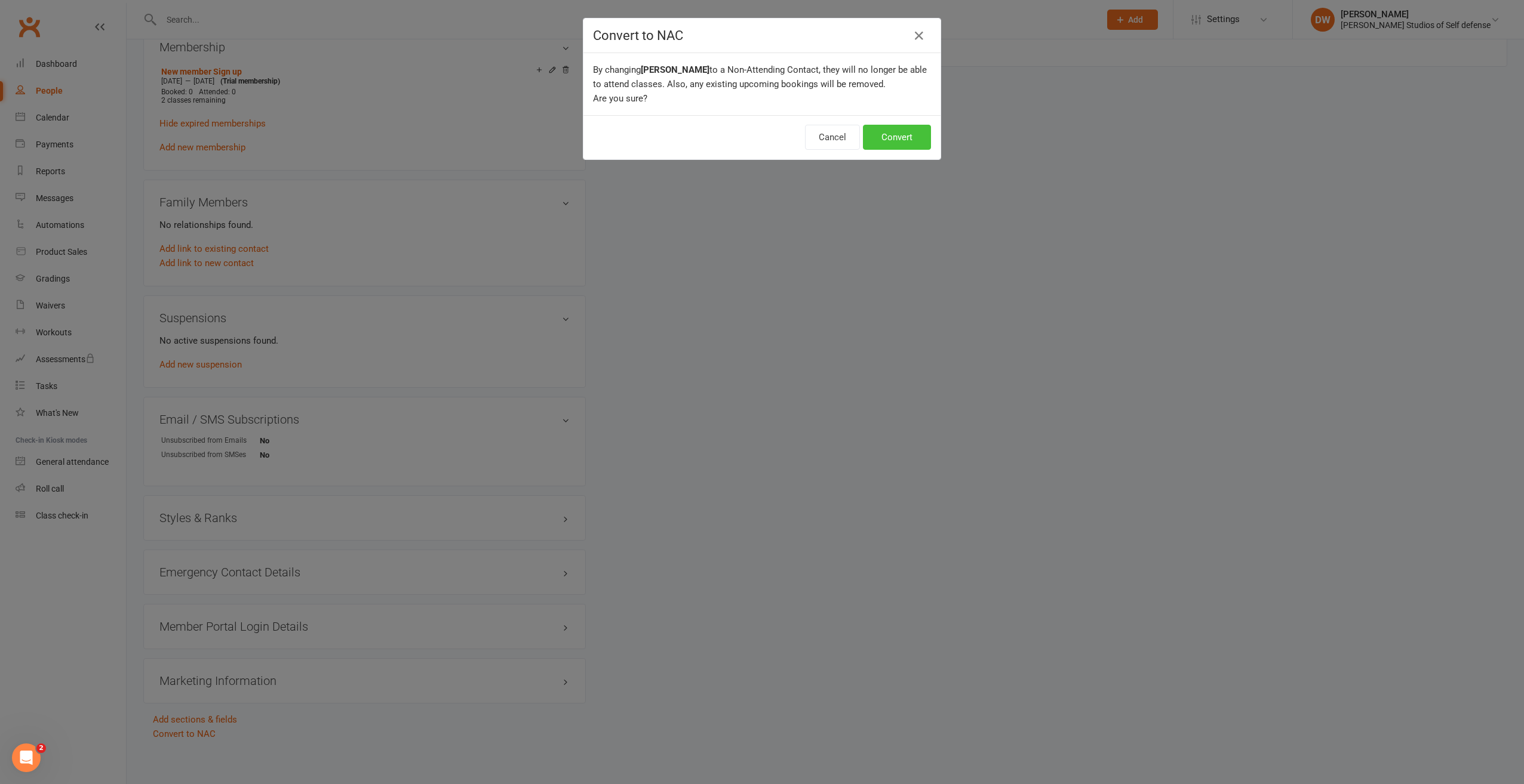
click at [891, 137] on button "Convert" at bounding box center [897, 137] width 68 height 25
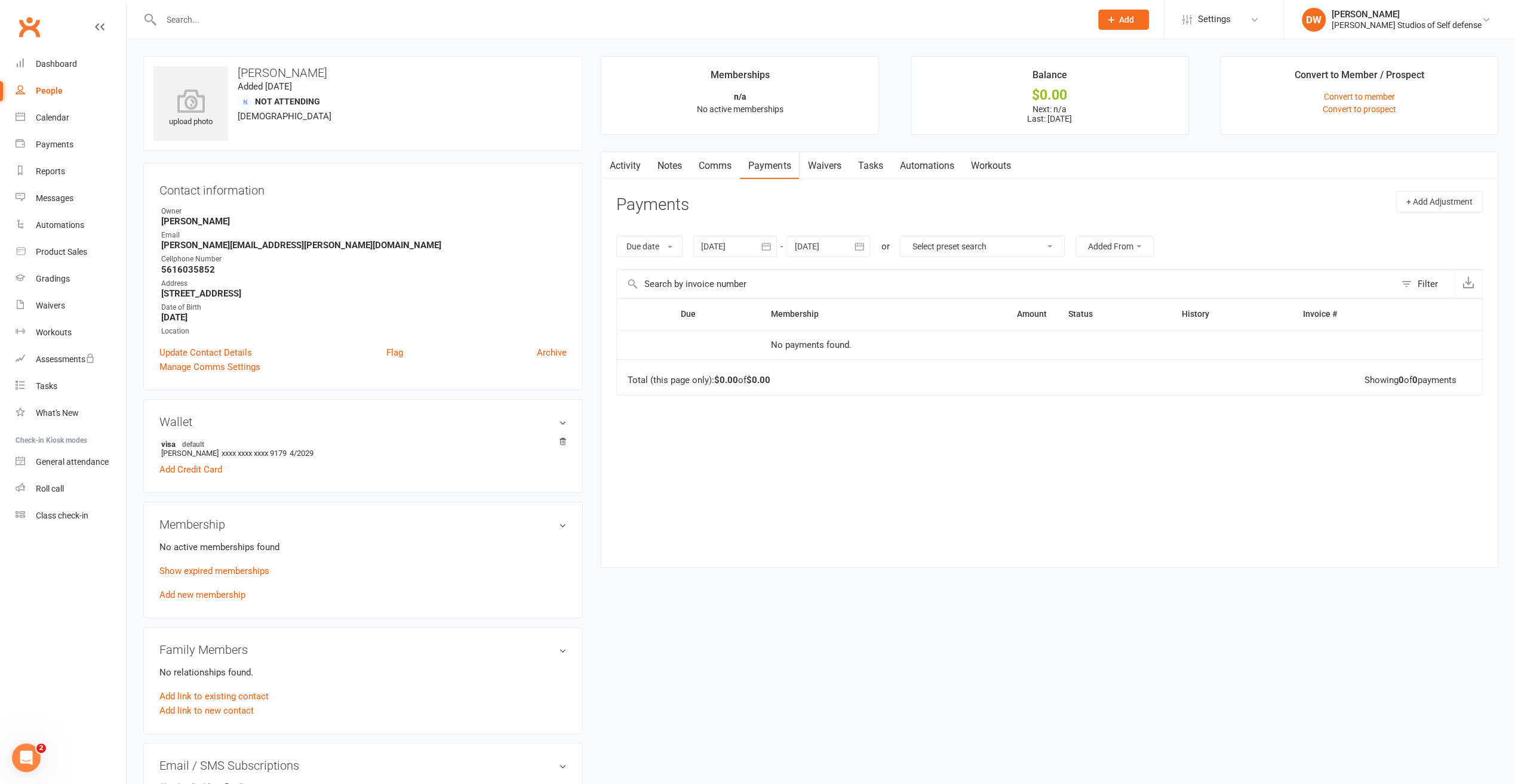
click at [49, 92] on div "People" at bounding box center [49, 91] width 27 height 9
select select "100"
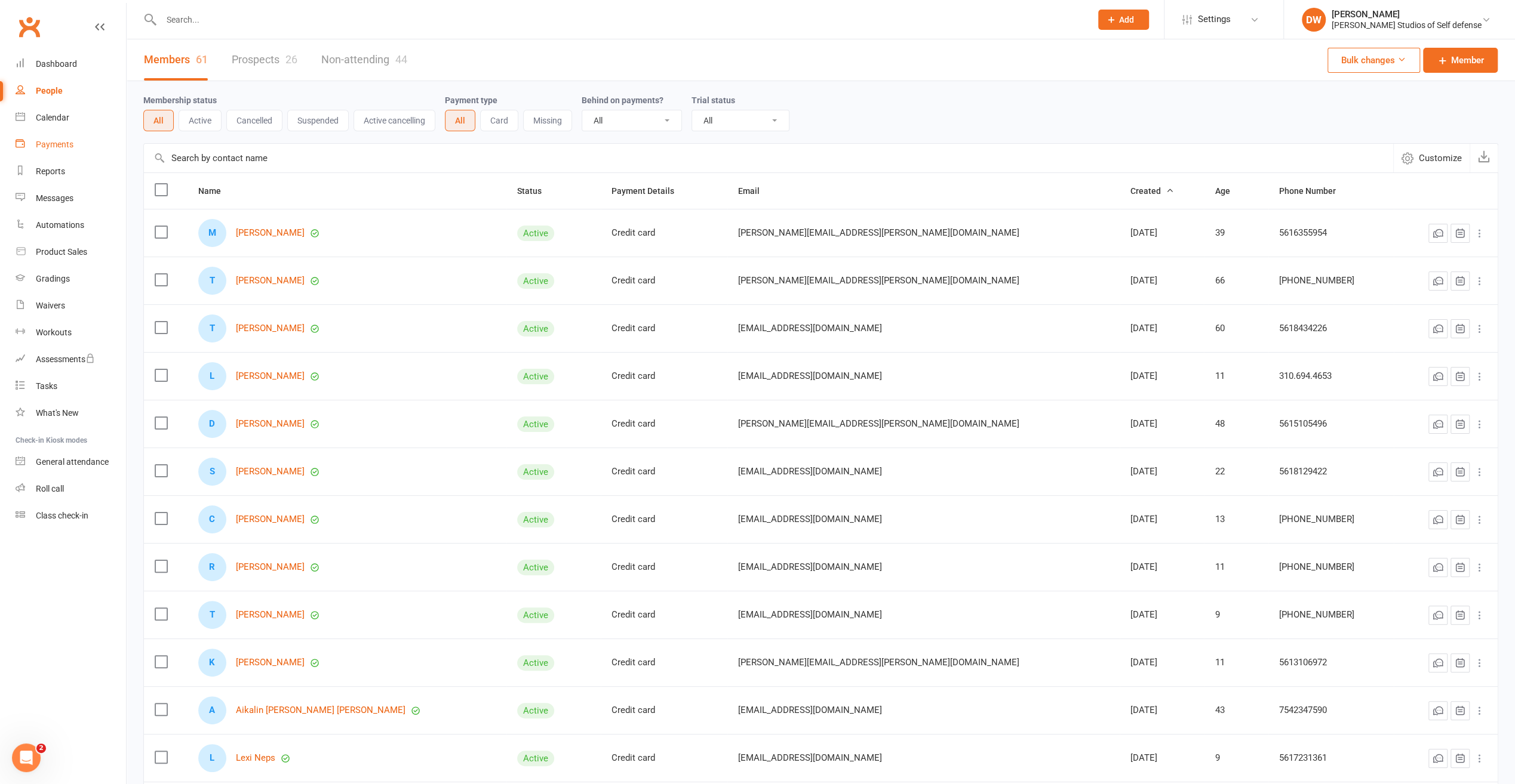
click at [57, 144] on div "Payments" at bounding box center [55, 144] width 38 height 9
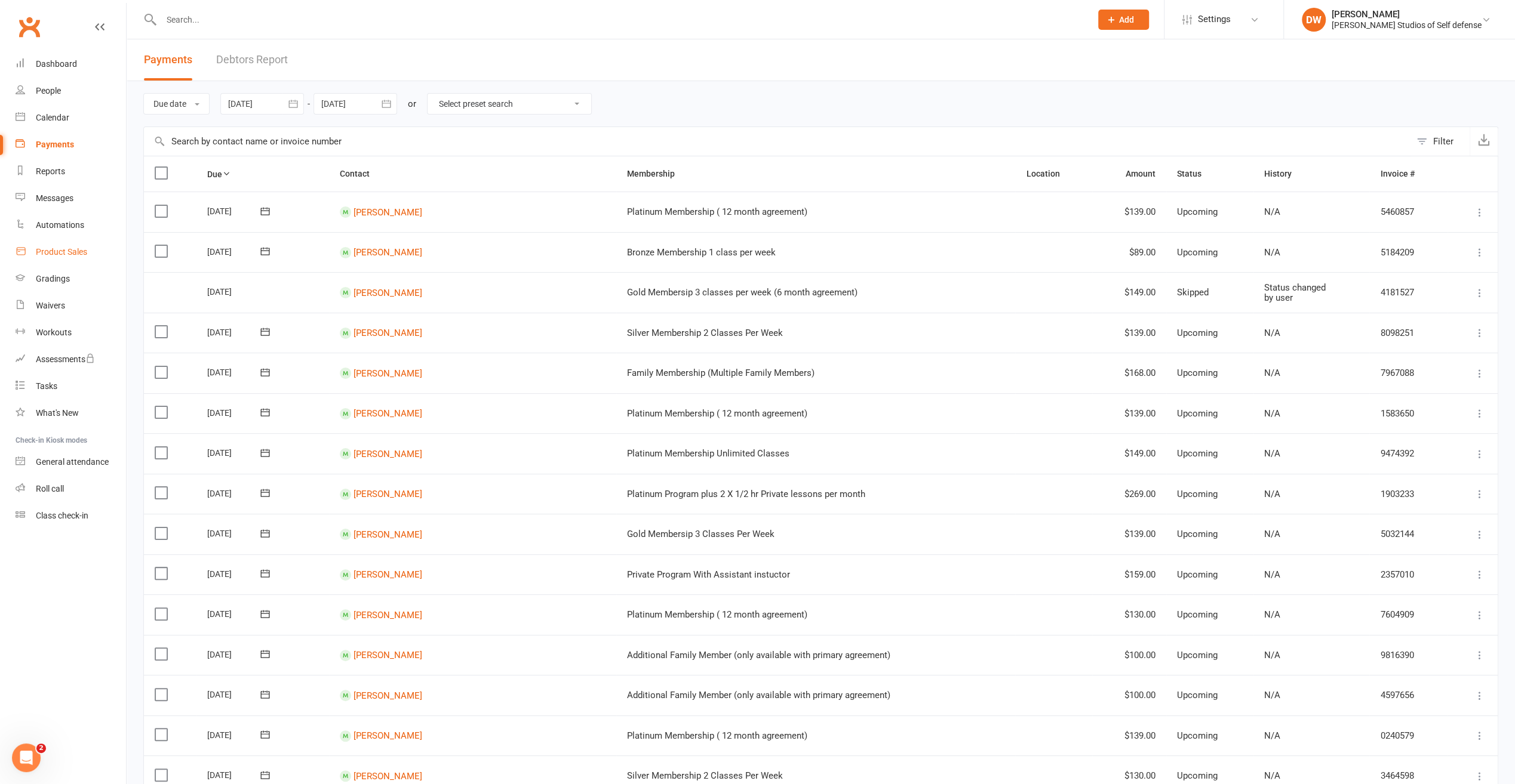
click at [68, 254] on div "Product Sales" at bounding box center [62, 252] width 51 height 9
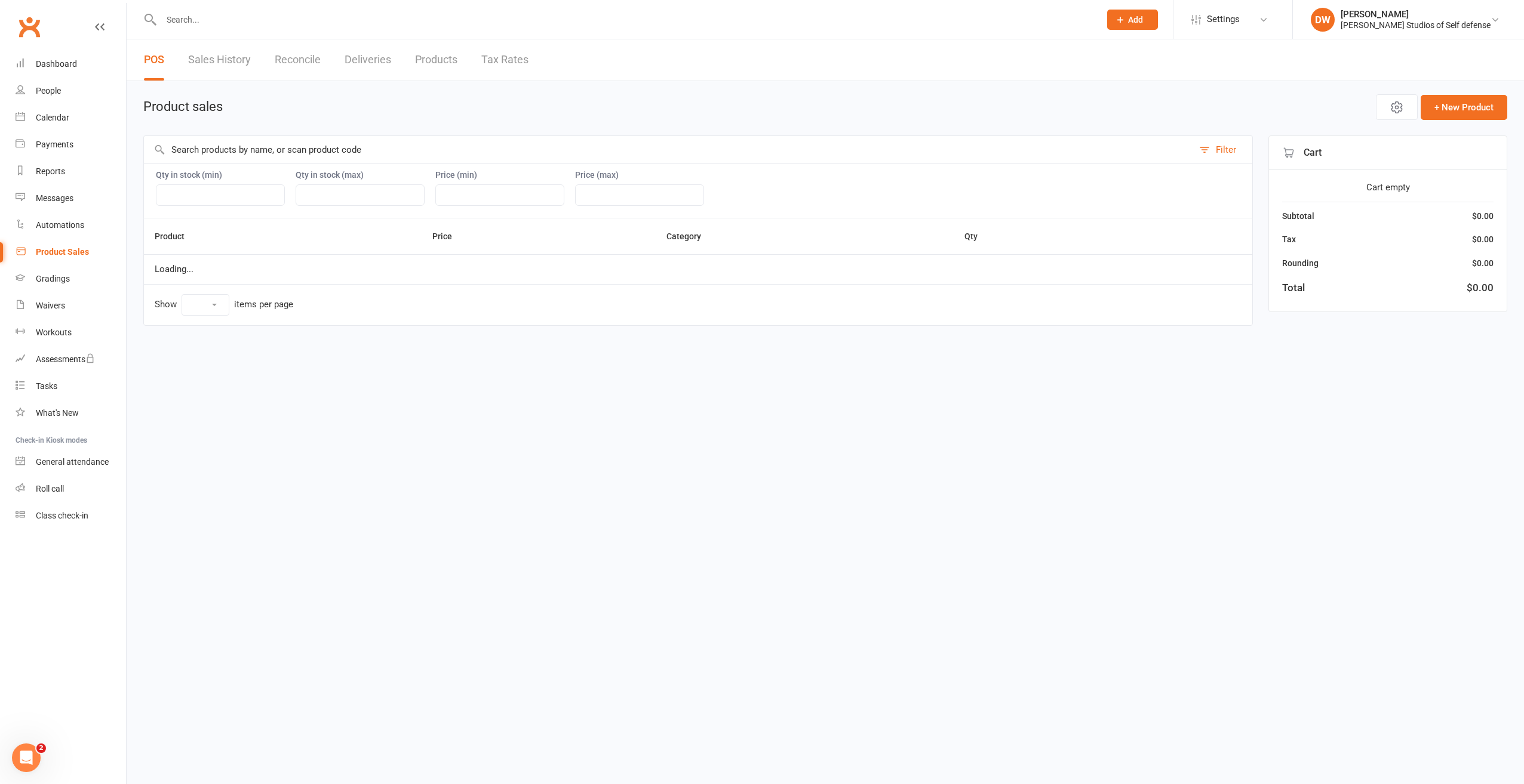
select select "10"
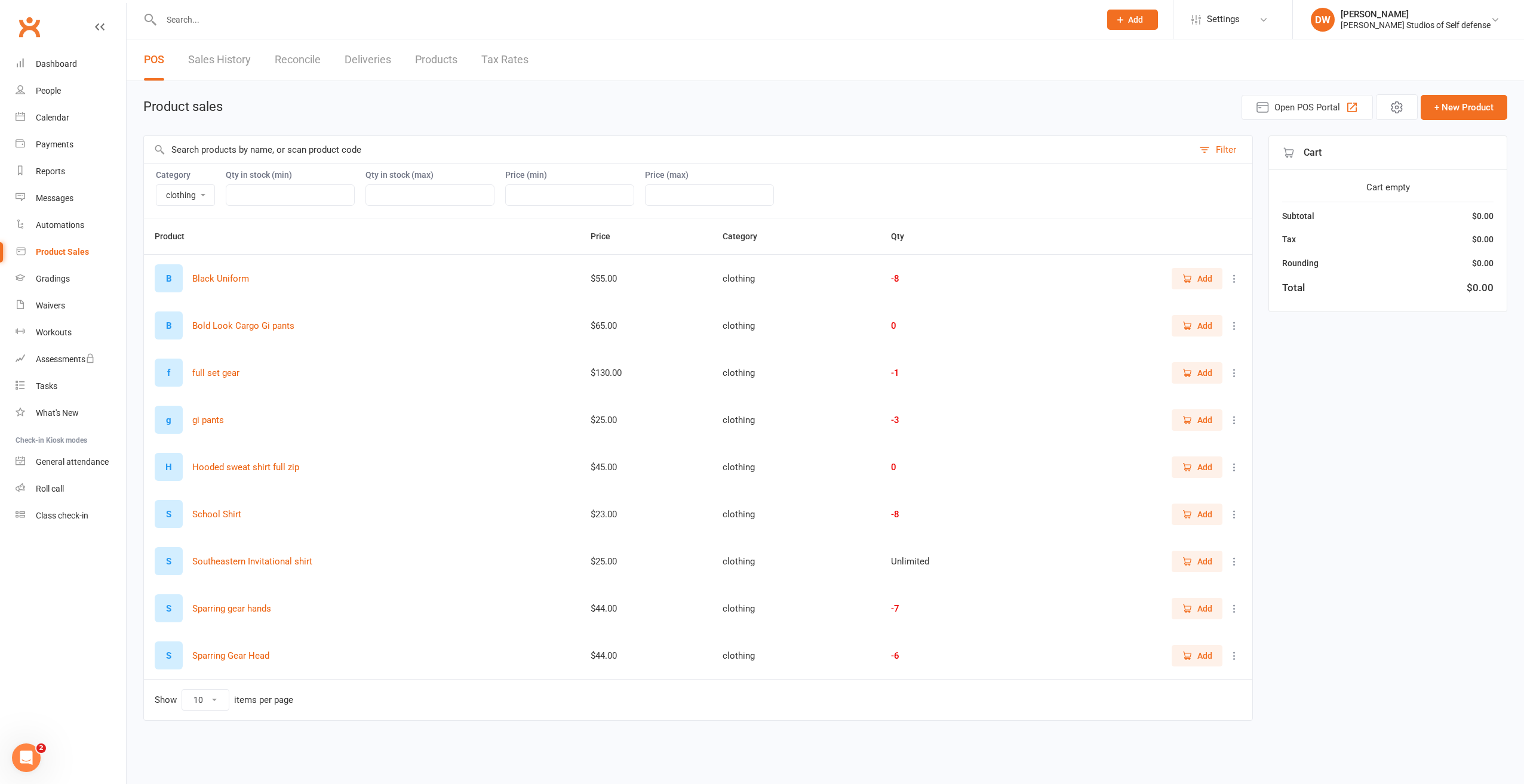
click at [201, 193] on select "book camp clothing Event fee Seminar testing" at bounding box center [185, 194] width 58 height 20
select select "3403"
click at [156, 185] on select "book camp clothing Event fee Seminar testing" at bounding box center [185, 194] width 58 height 20
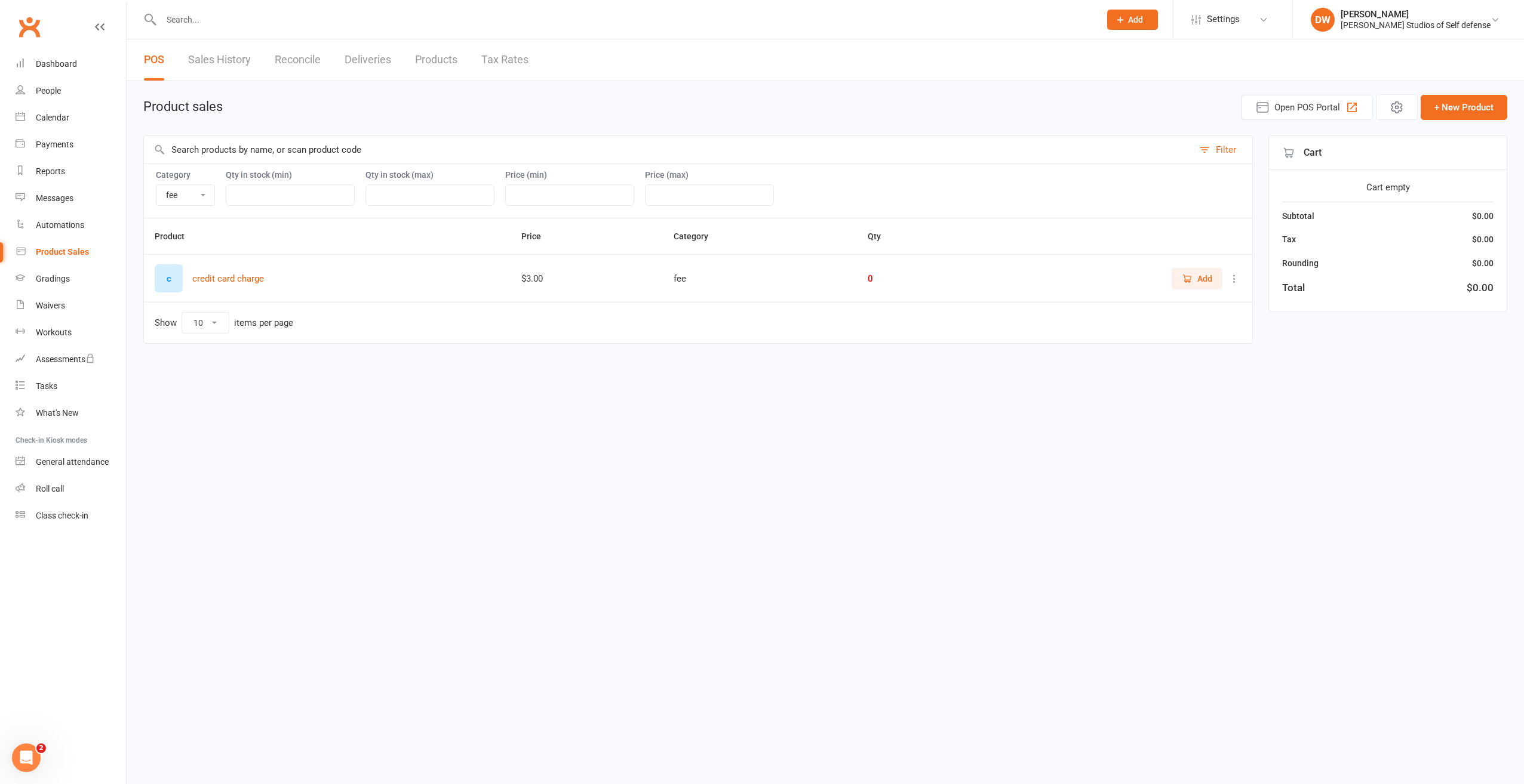
click at [206, 195] on select "book camp clothing Event fee Seminar testing" at bounding box center [185, 194] width 58 height 20
select select
click at [156, 185] on select "book camp clothing Event fee Seminar testing" at bounding box center [185, 194] width 58 height 20
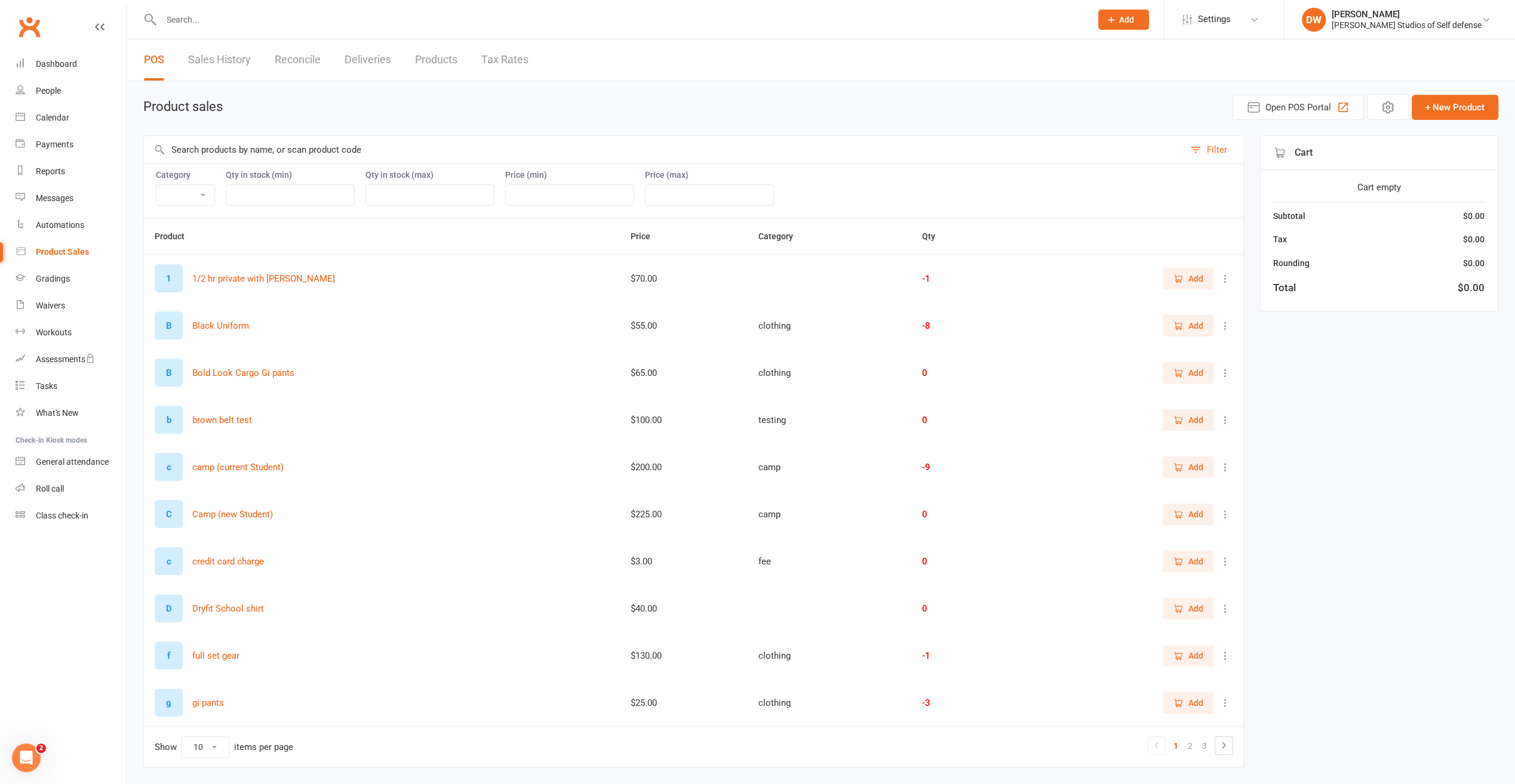
scroll to position [32, 0]
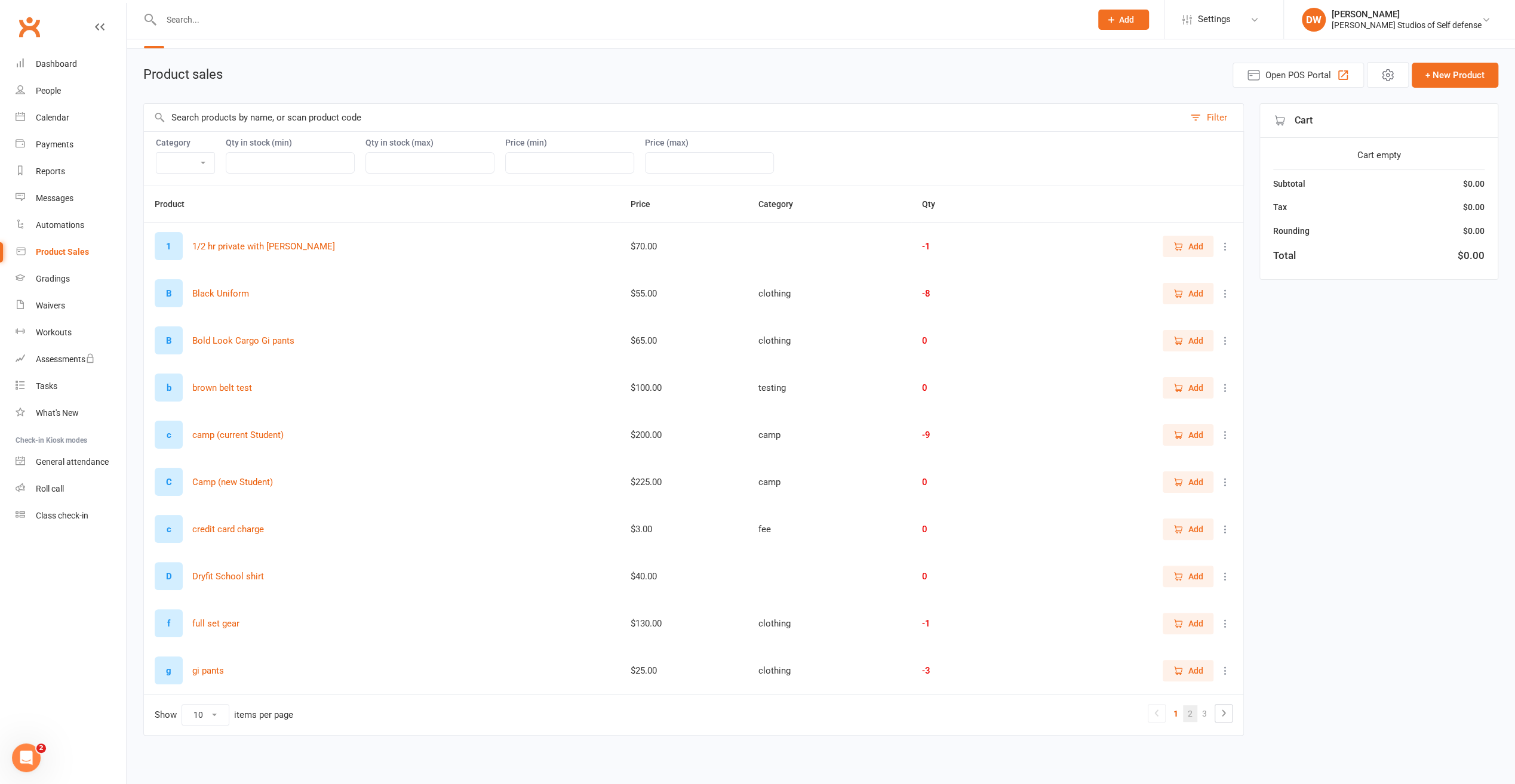
click at [1193, 717] on link "2" at bounding box center [1189, 714] width 14 height 17
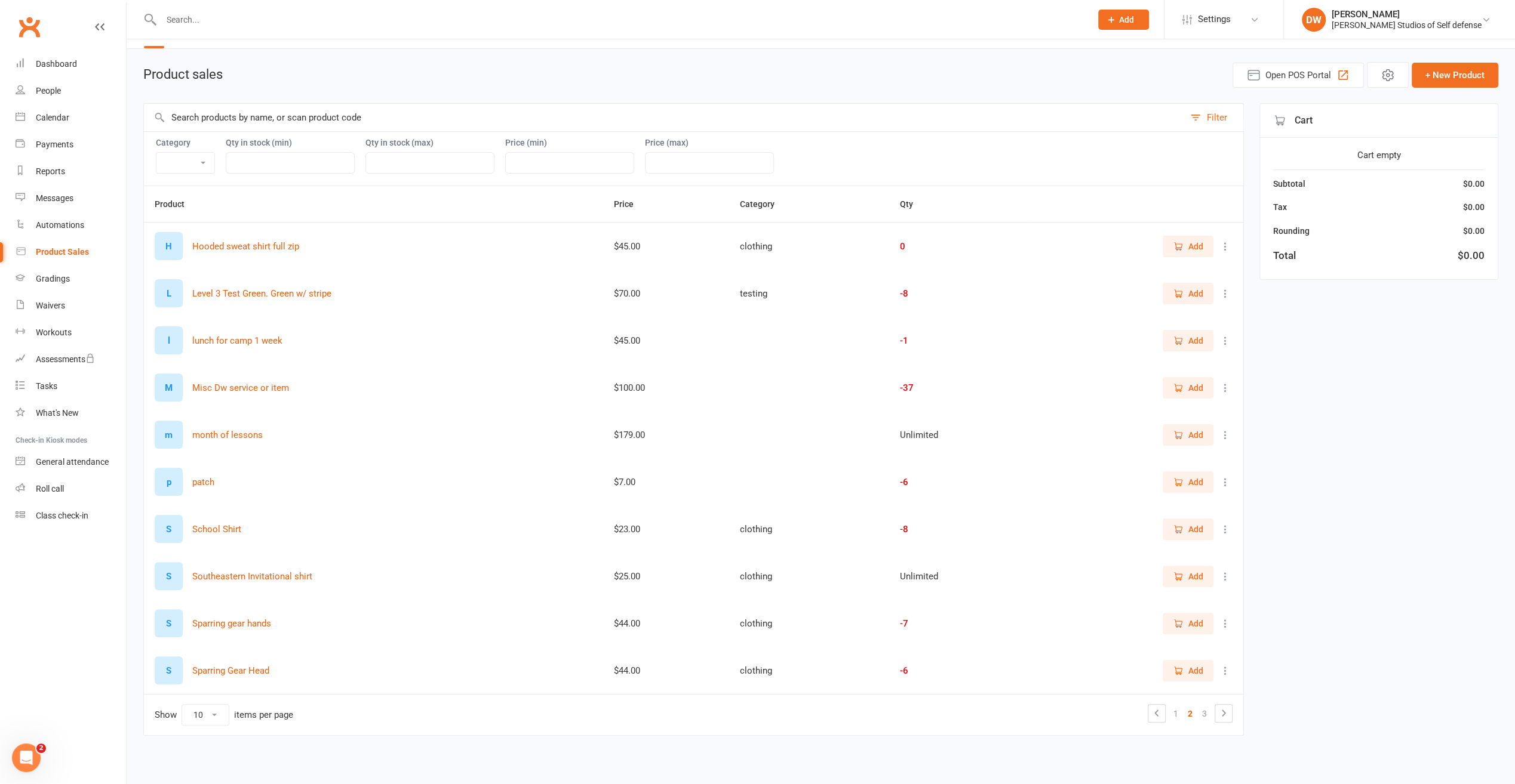
click at [1197, 436] on span "Add" at bounding box center [1196, 435] width 15 height 13
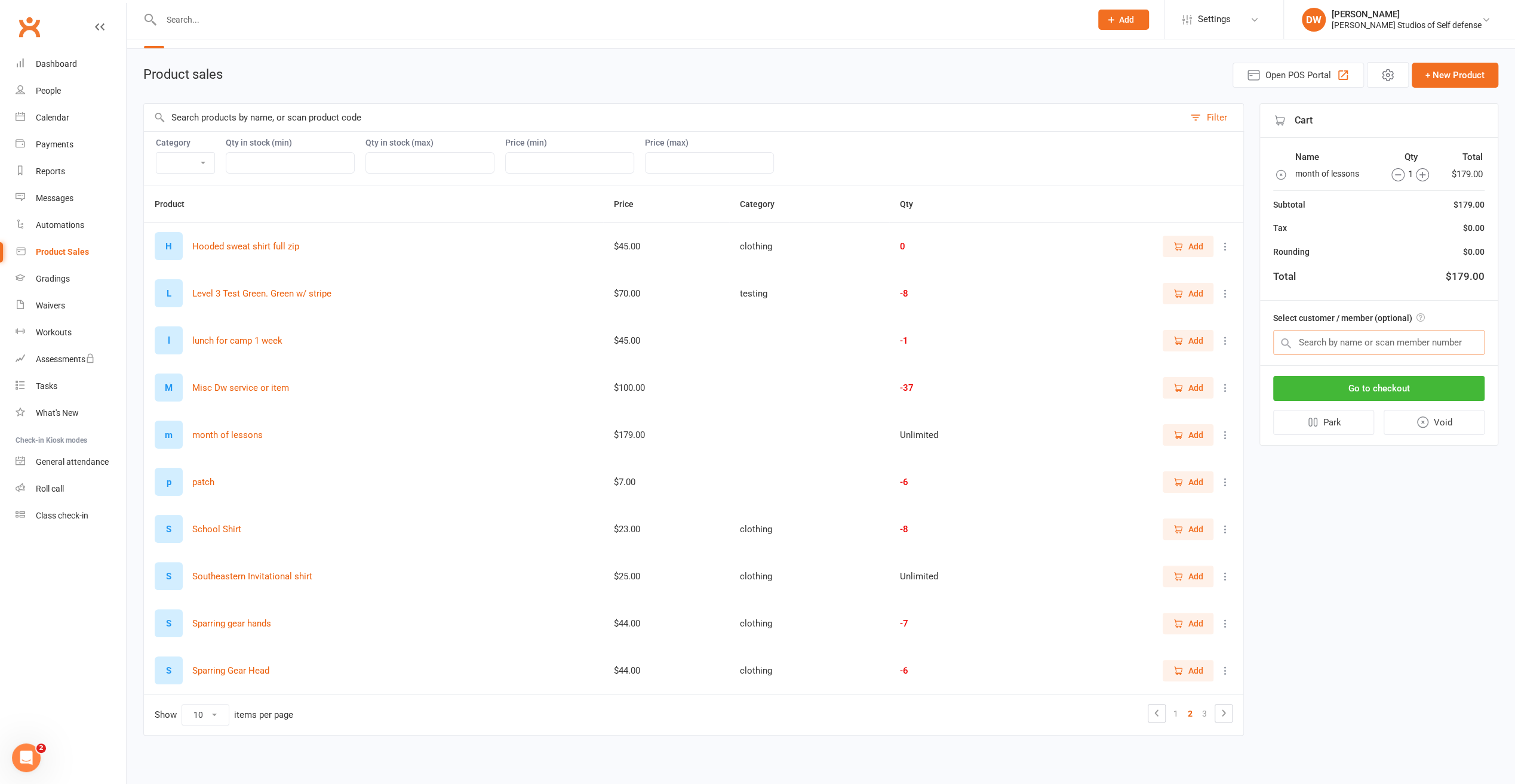
click at [1310, 341] on input "text" at bounding box center [1378, 342] width 211 height 25
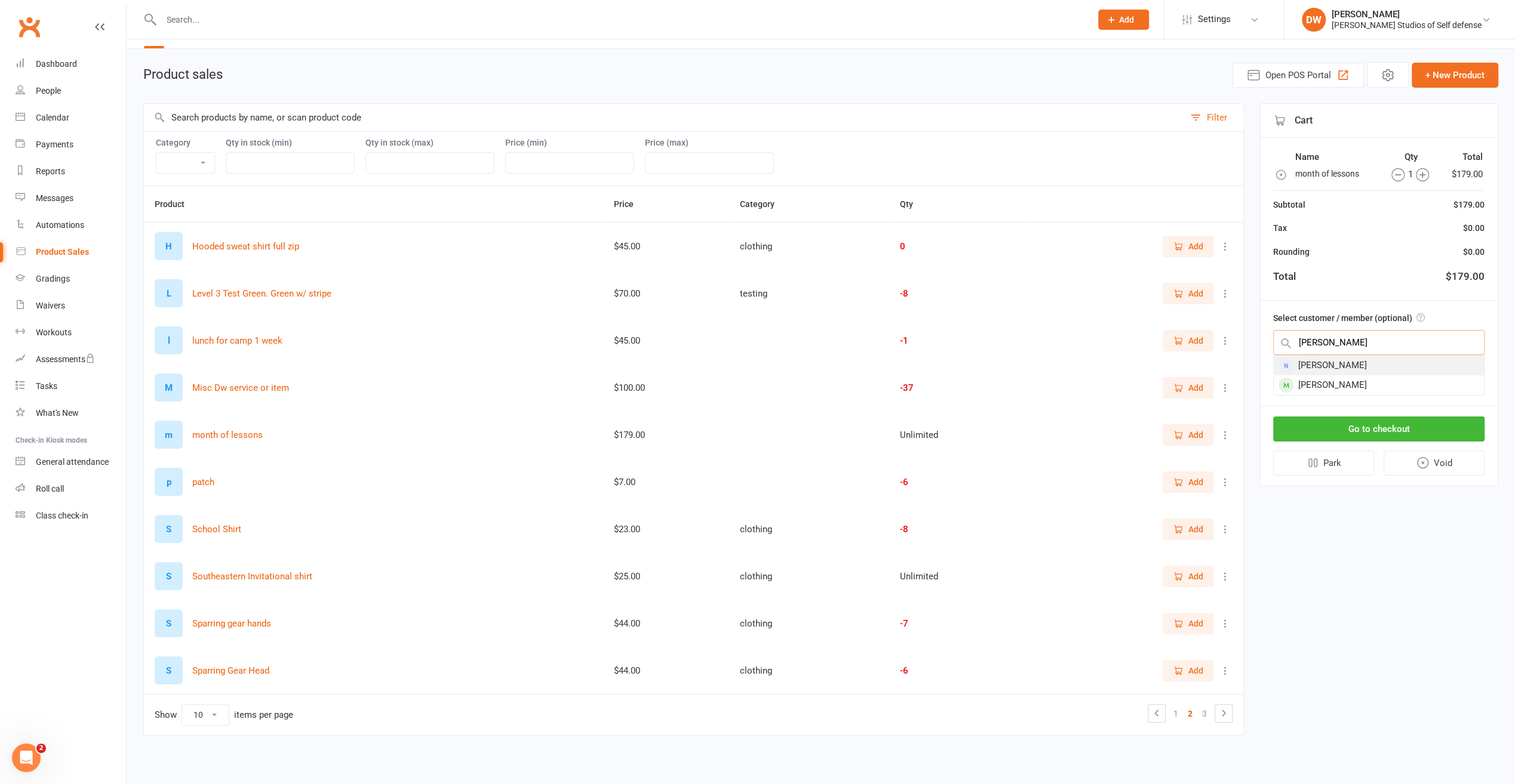
type input "[PERSON_NAME]"
click at [1324, 362] on div "[PERSON_NAME]" at bounding box center [1378, 365] width 210 height 20
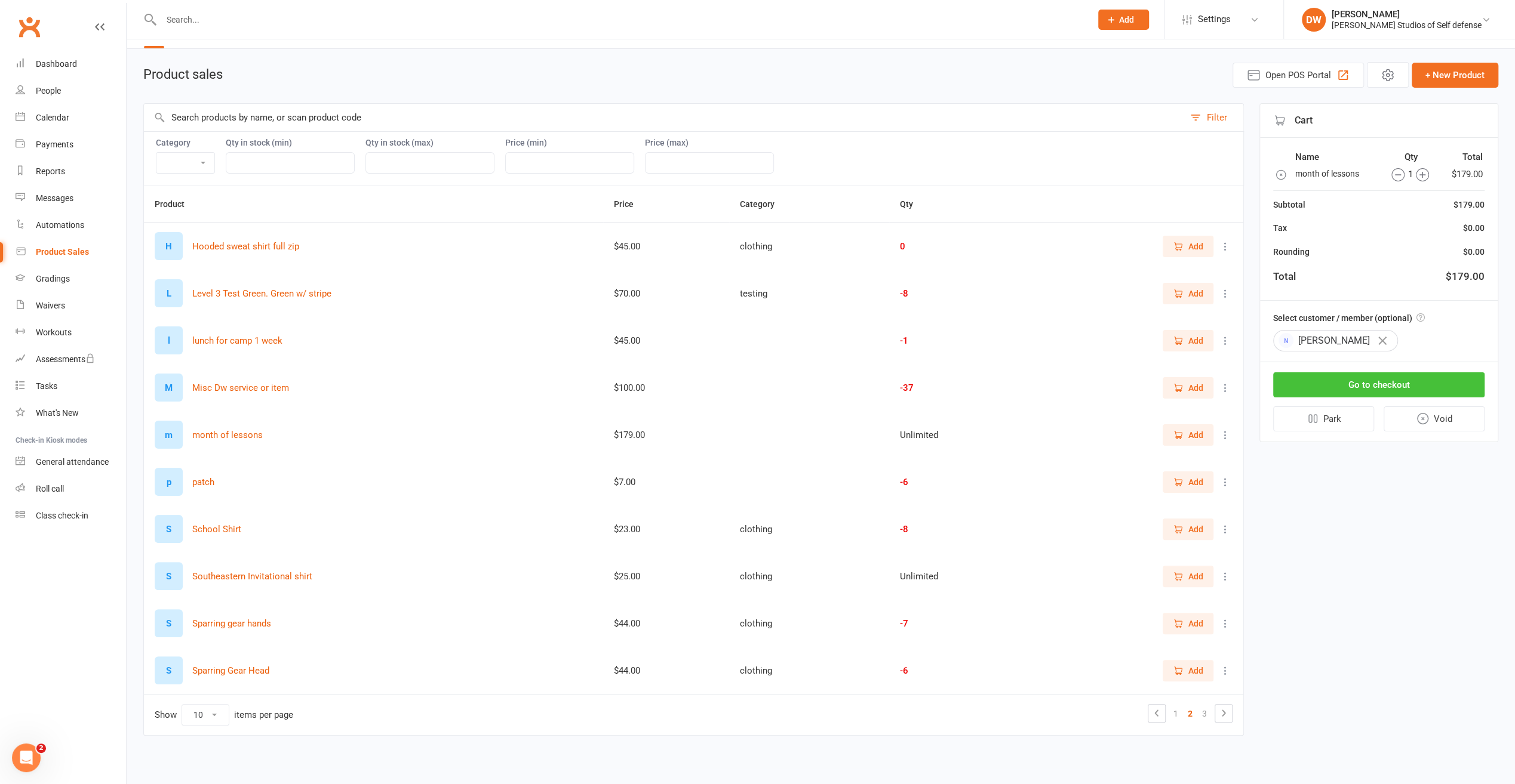
click at [1373, 383] on button "Go to checkout" at bounding box center [1378, 385] width 211 height 25
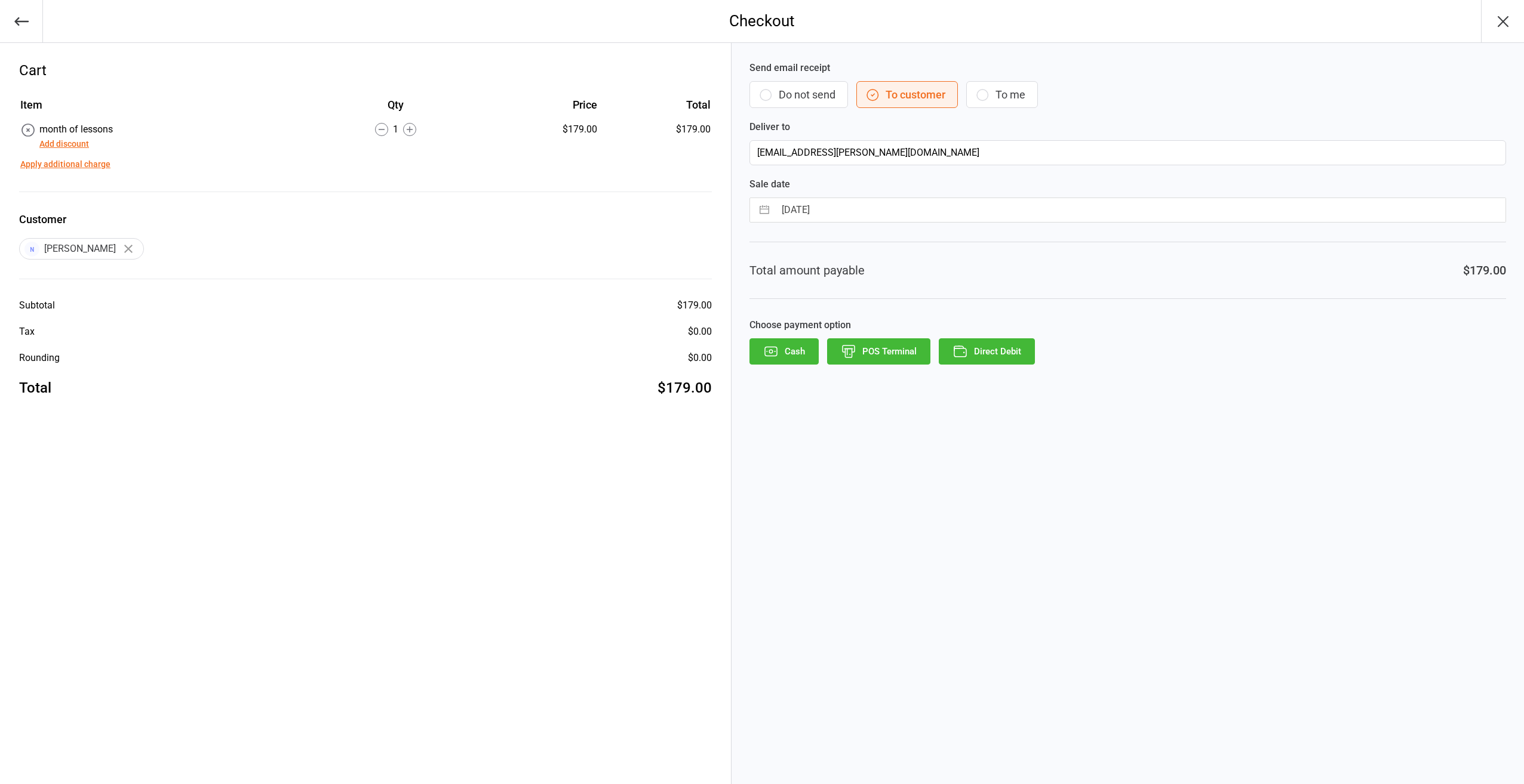
click at [78, 146] on button "Add discount" at bounding box center [64, 143] width 49 height 12
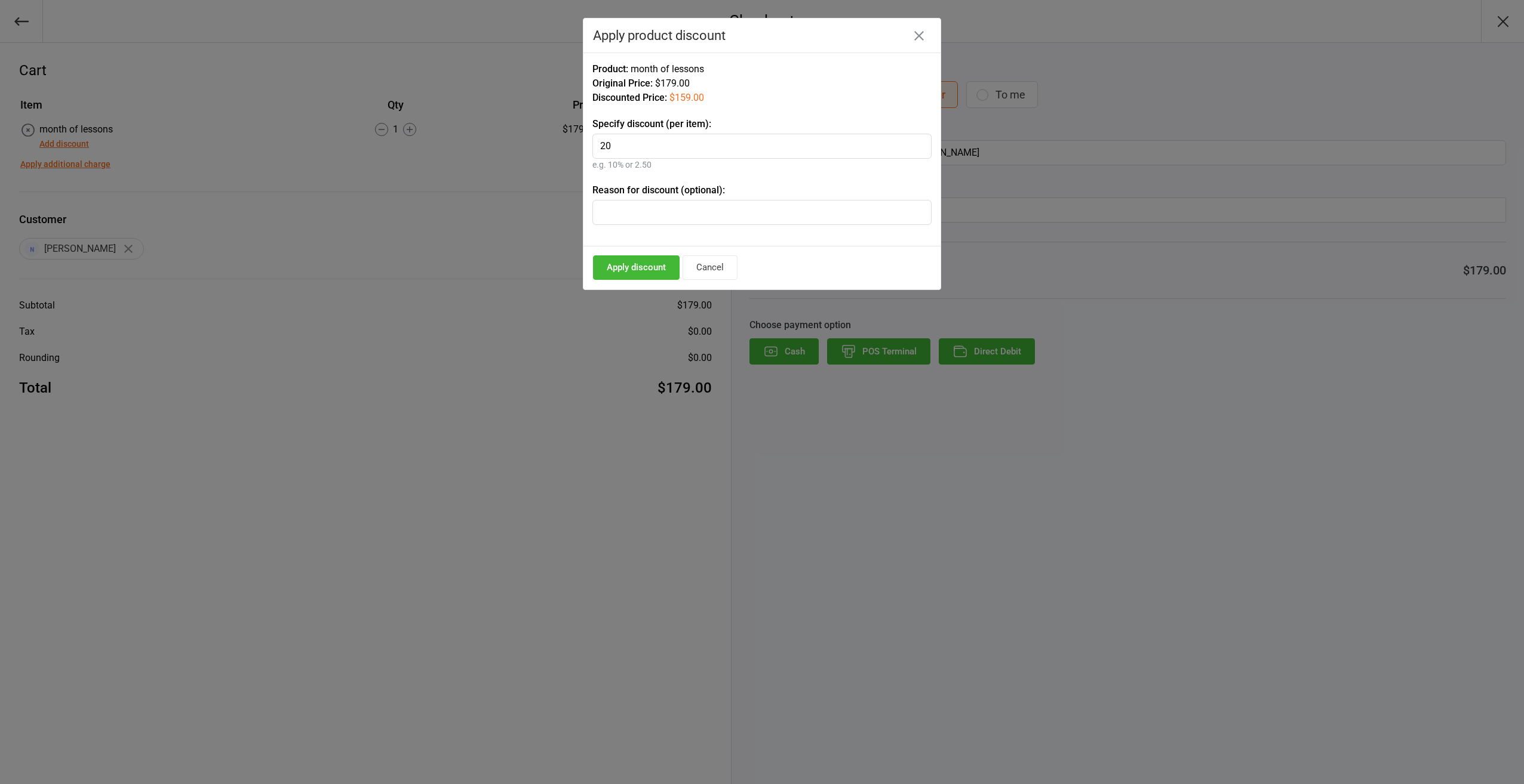
type input "20"
click at [642, 266] on button "Apply discount" at bounding box center [635, 268] width 86 height 25
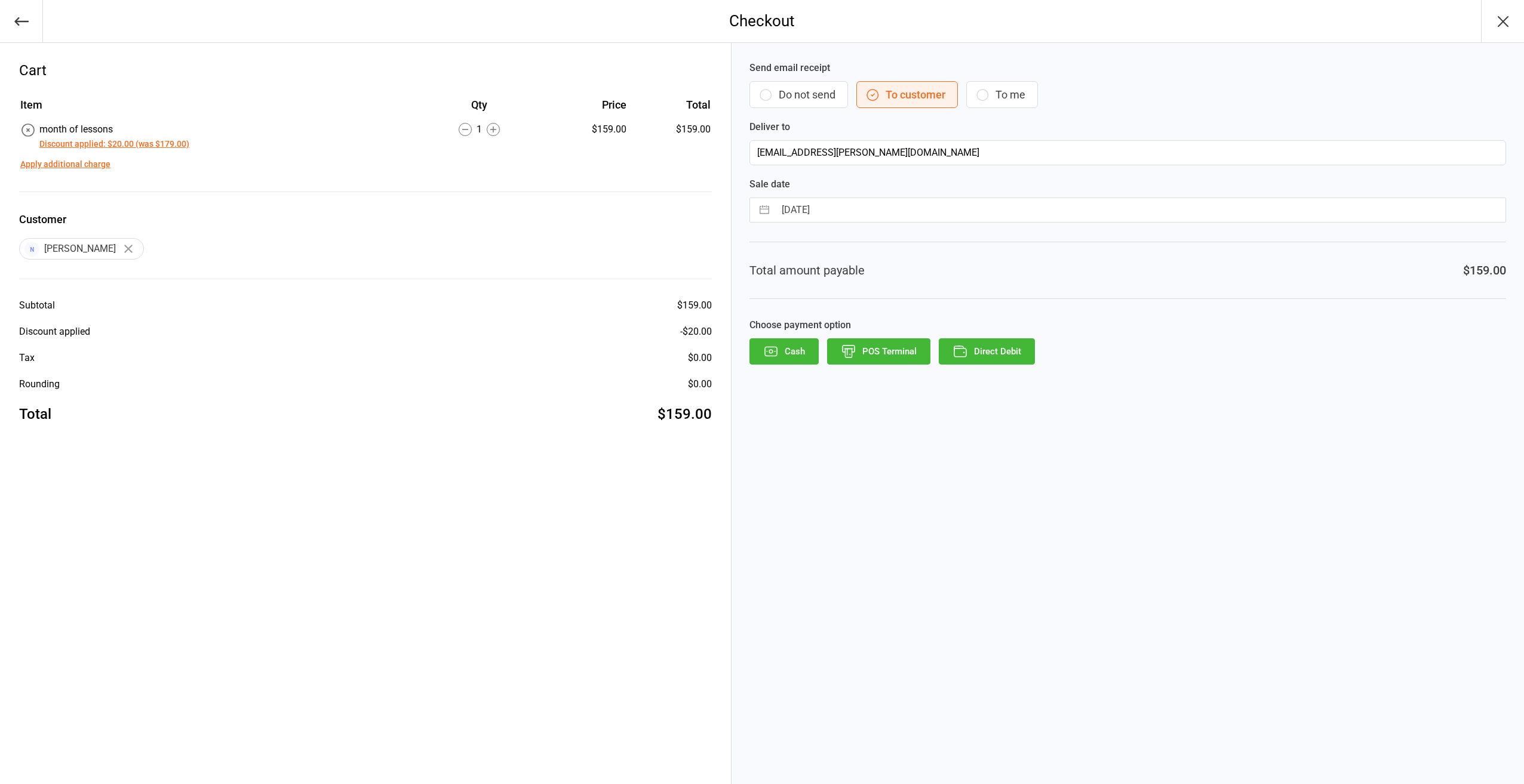
click at [1009, 353] on button "Direct Debit" at bounding box center [986, 352] width 96 height 27
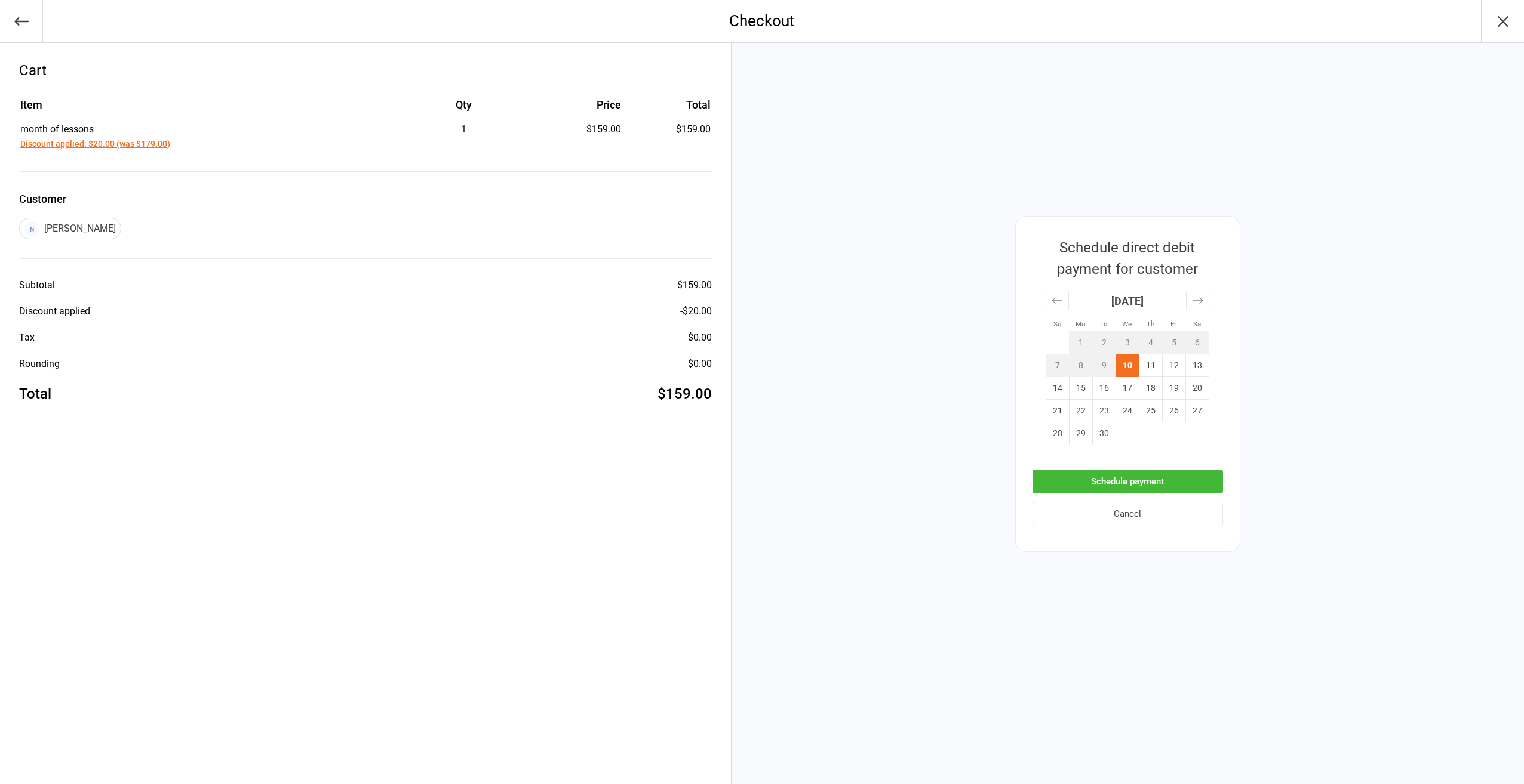
click at [1122, 480] on button "Schedule payment" at bounding box center [1128, 483] width 191 height 25
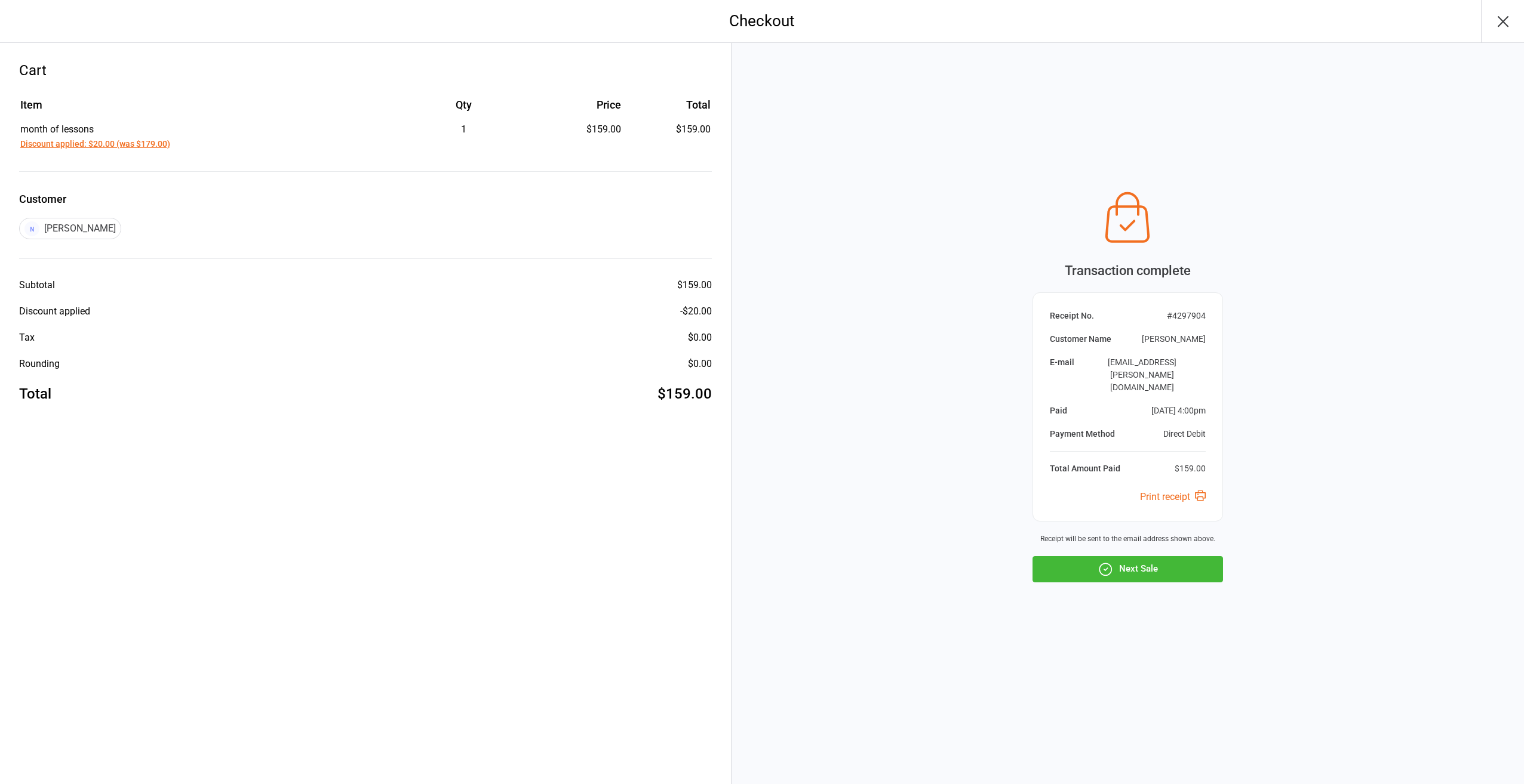
click at [1503, 20] on icon "button" at bounding box center [1503, 22] width 19 height 19
